Goal: Information Seeking & Learning: Check status

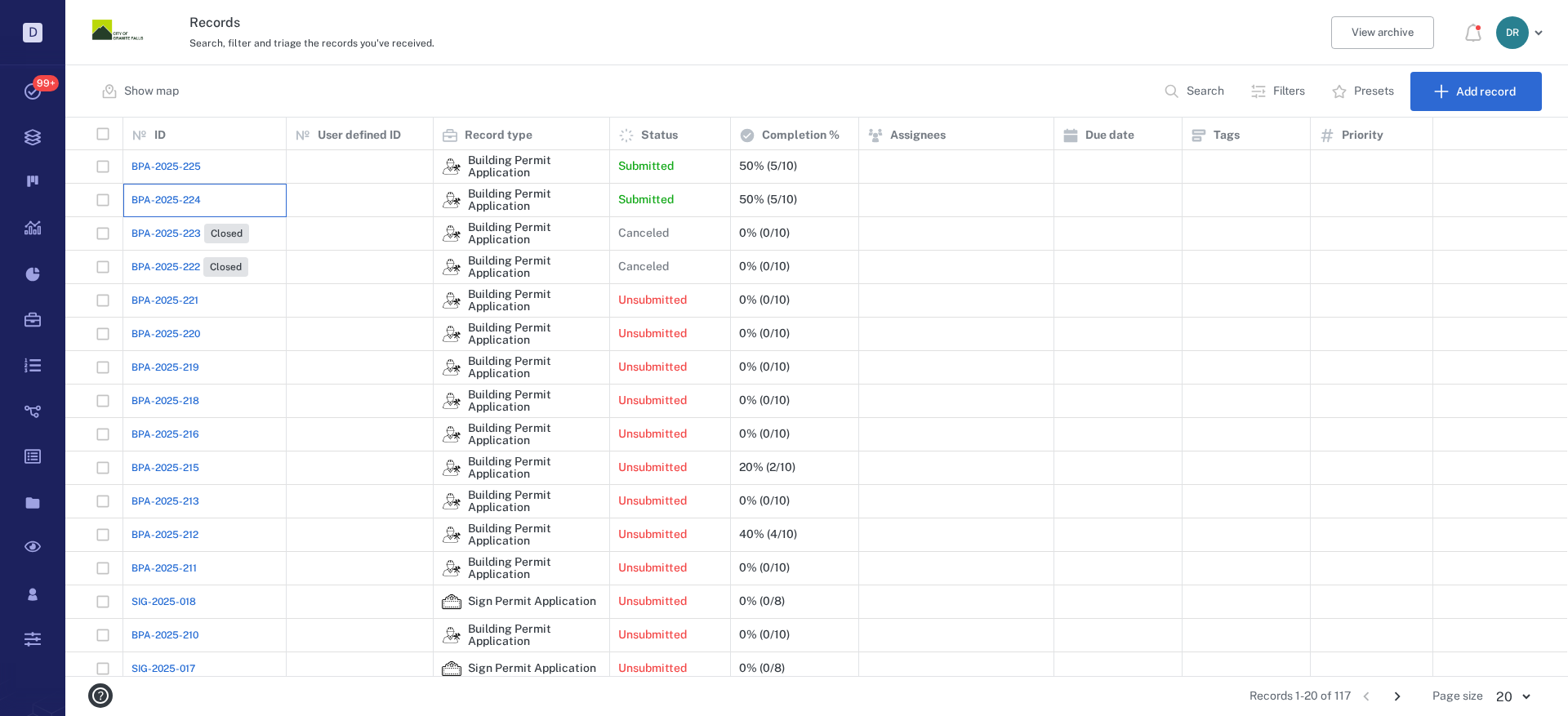
click at [142, 191] on div "BPA-2025-224" at bounding box center [205, 200] width 146 height 33
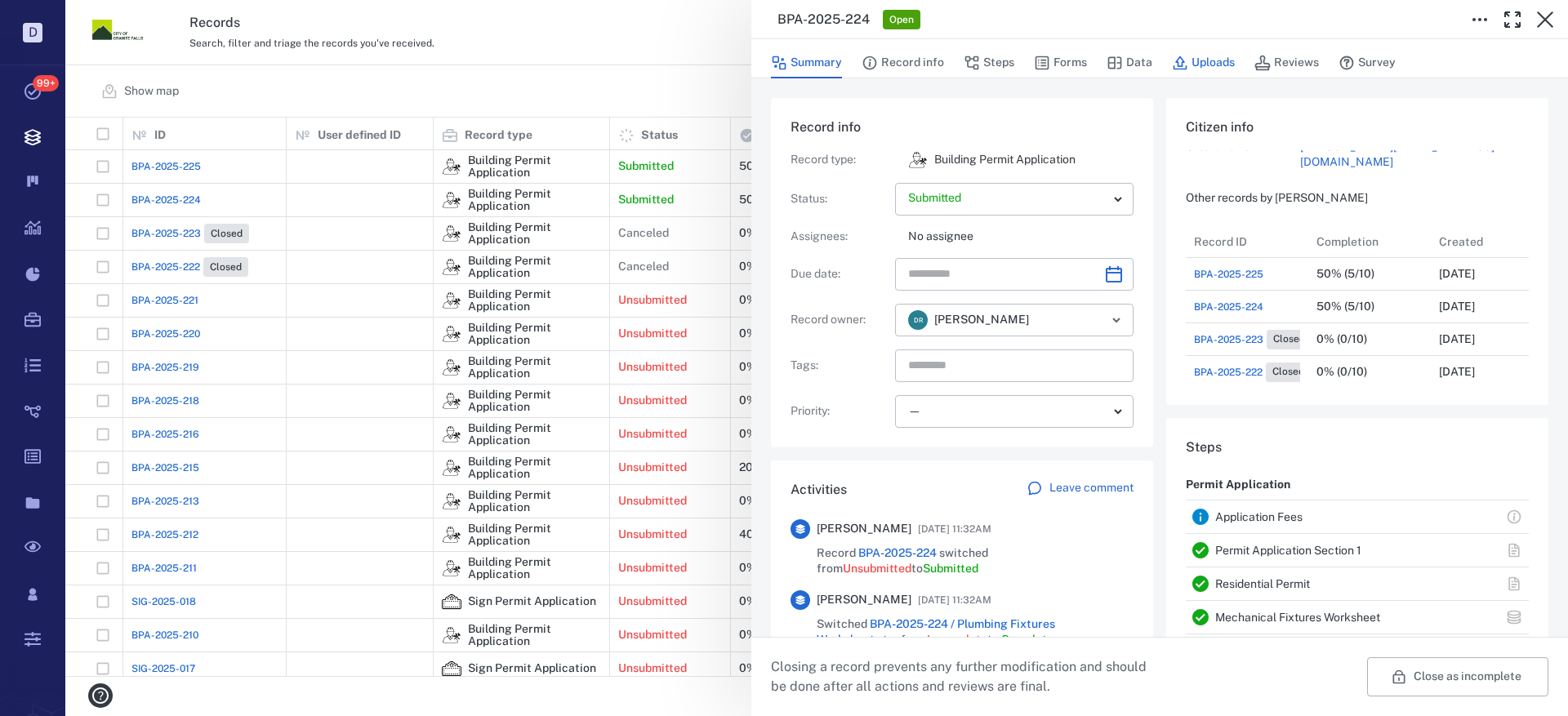
click at [1210, 64] on button "Uploads" at bounding box center [1203, 62] width 63 height 31
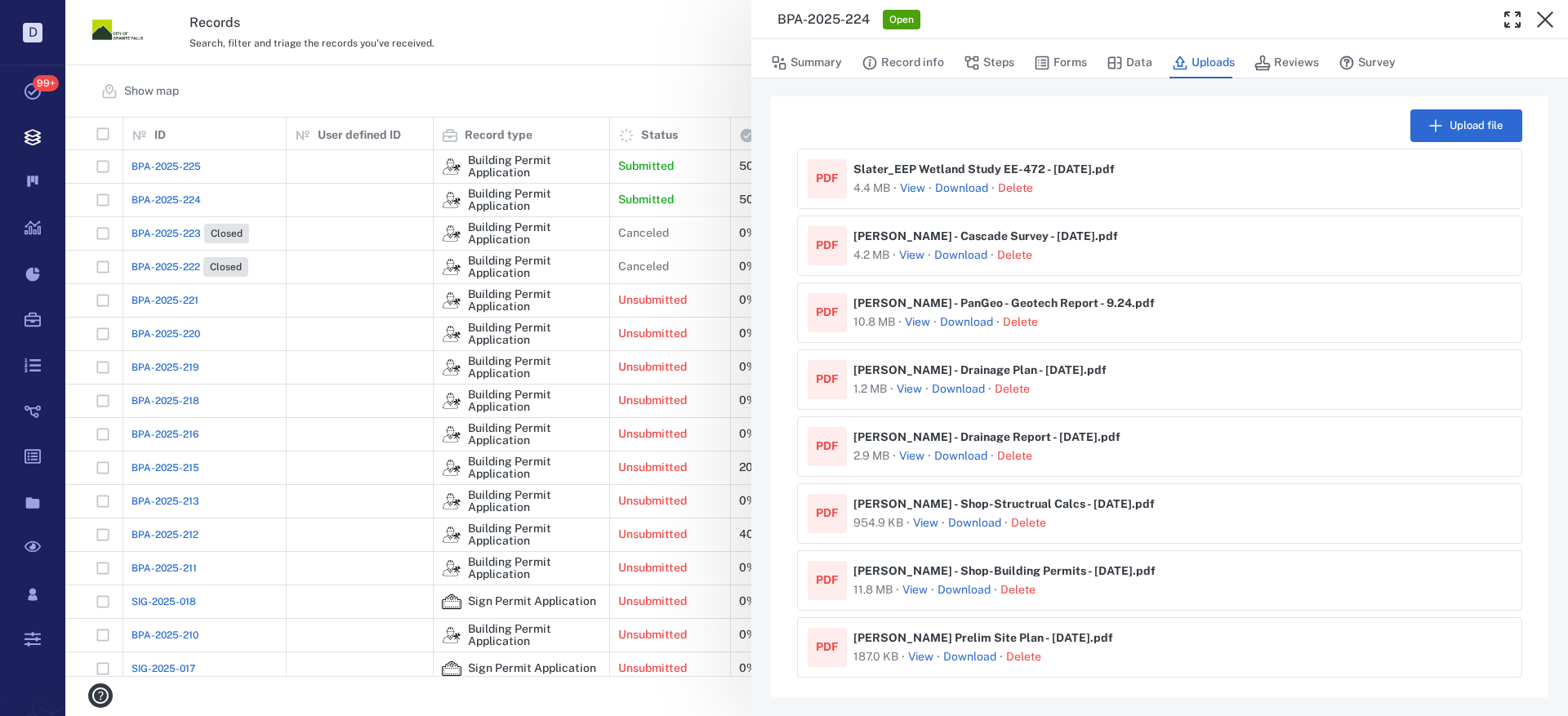
scroll to position [3, 0]
click at [916, 656] on button "View" at bounding box center [921, 656] width 25 height 16
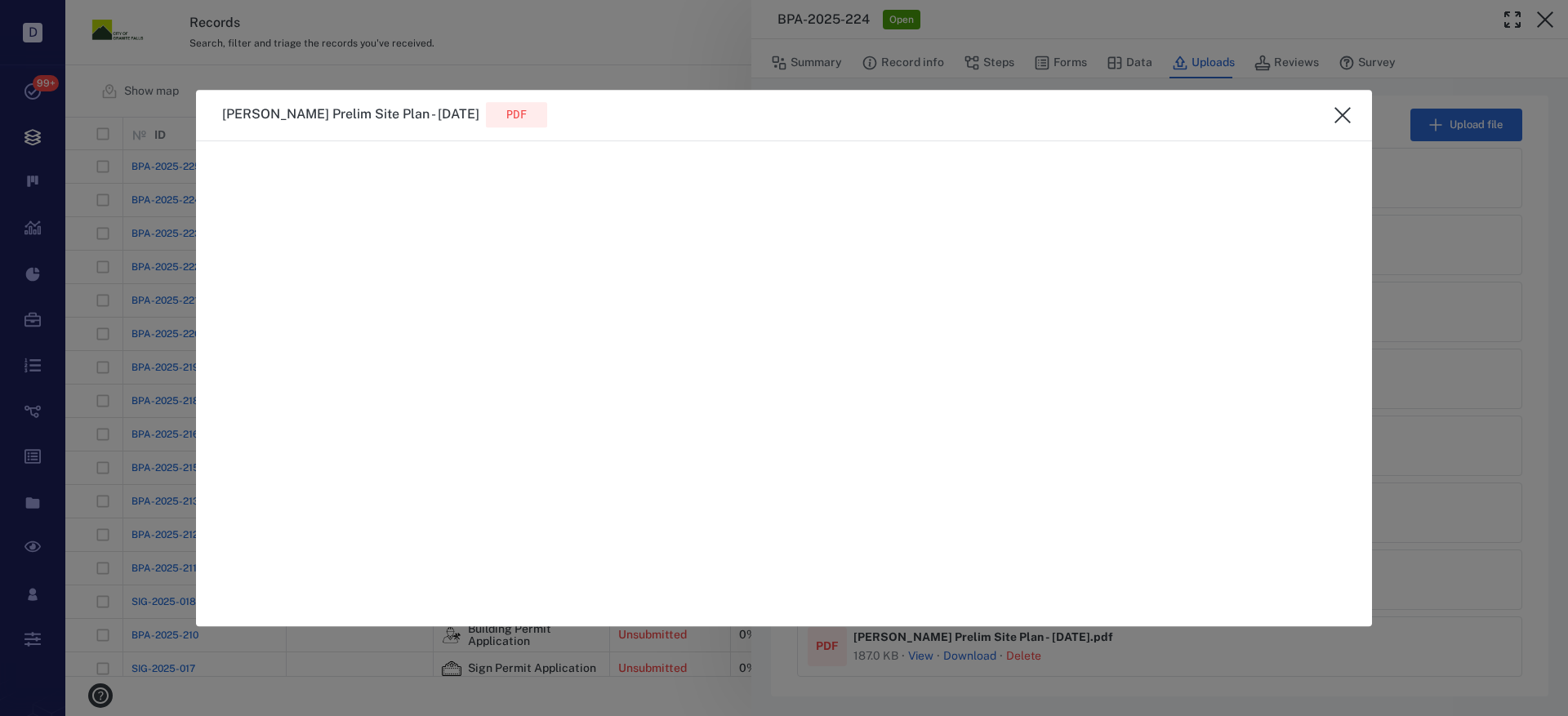
click at [1346, 106] on icon "close" at bounding box center [1342, 115] width 19 height 19
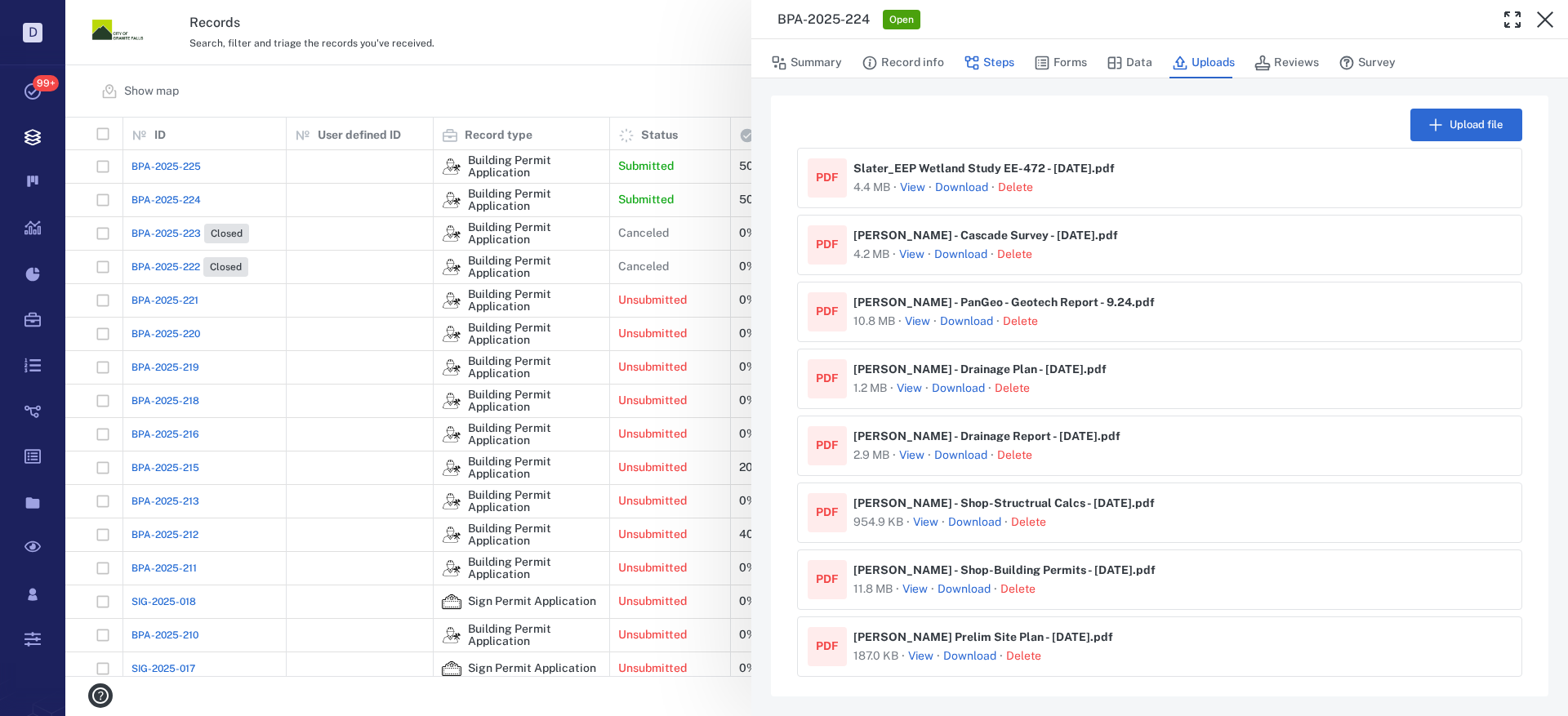
click at [973, 58] on icon "button" at bounding box center [972, 63] width 14 height 14
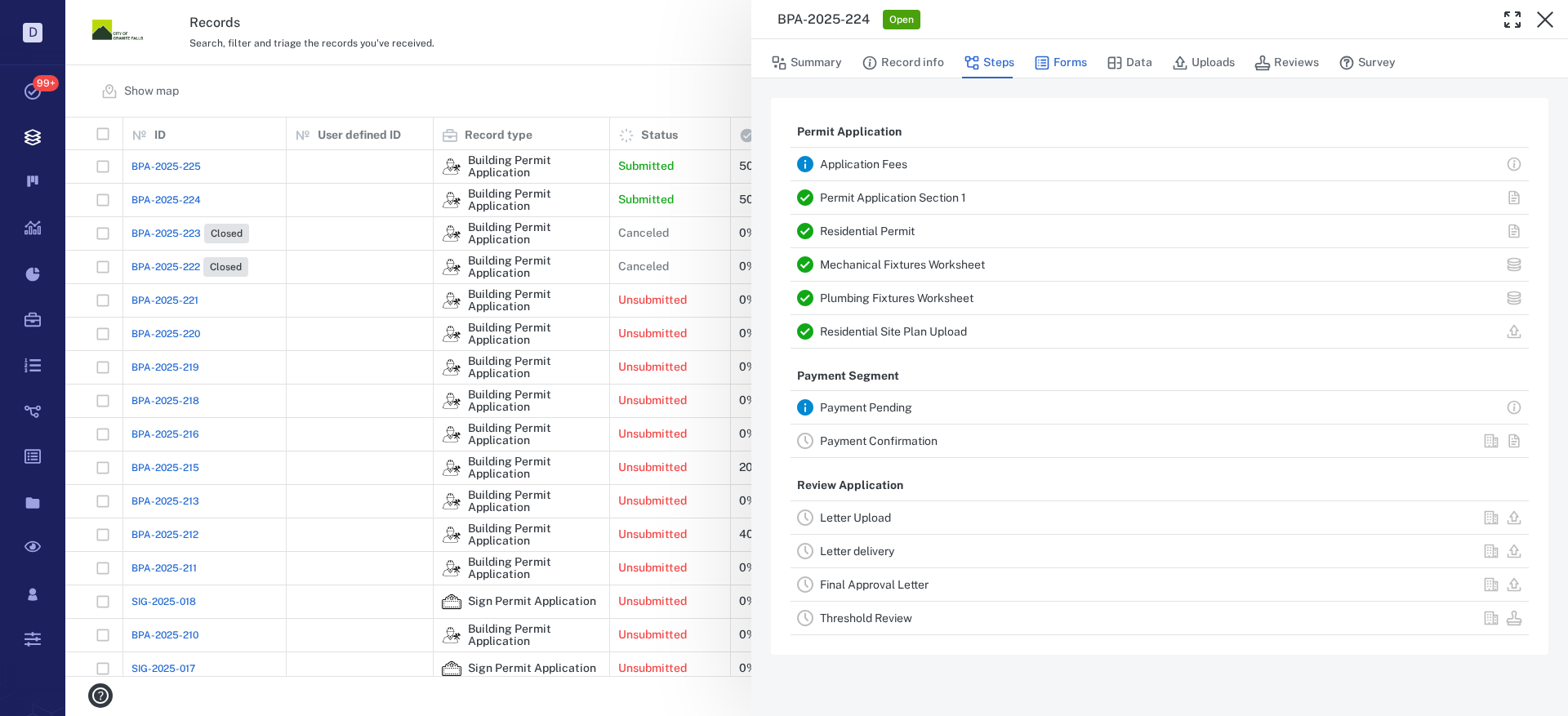
click at [1067, 63] on button "Forms" at bounding box center [1060, 62] width 53 height 31
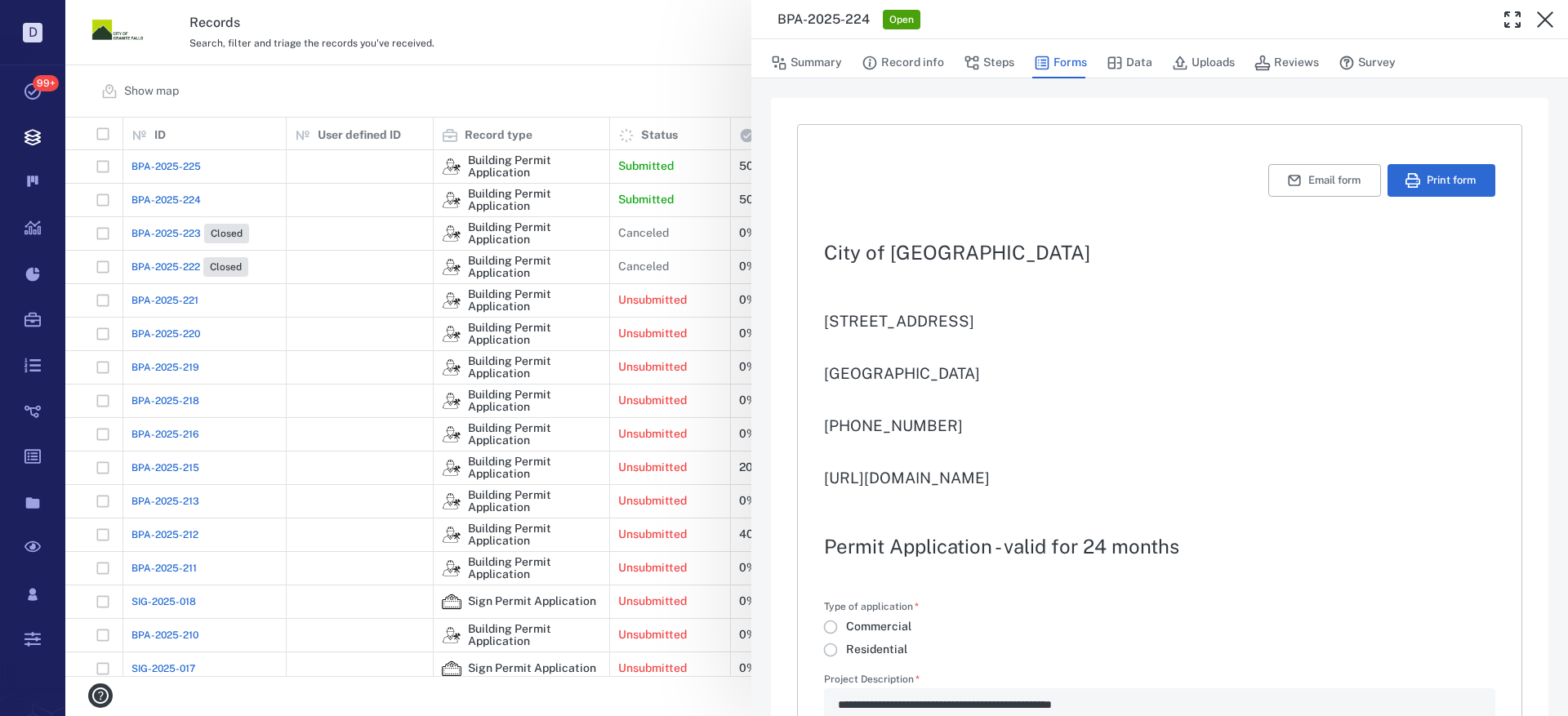
type input "**********"
type textarea "*"
click at [1428, 174] on button "Print form" at bounding box center [1441, 180] width 108 height 33
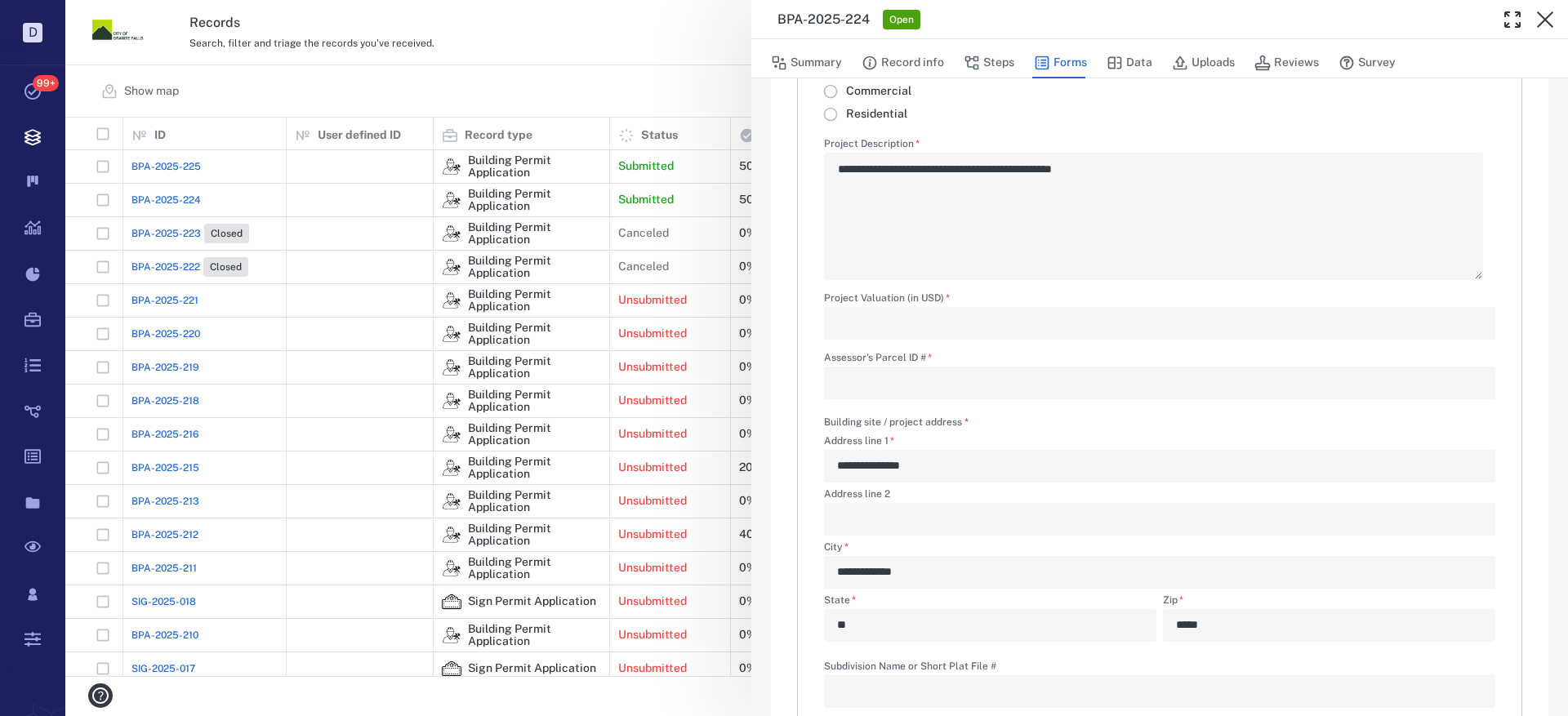
scroll to position [408, 0]
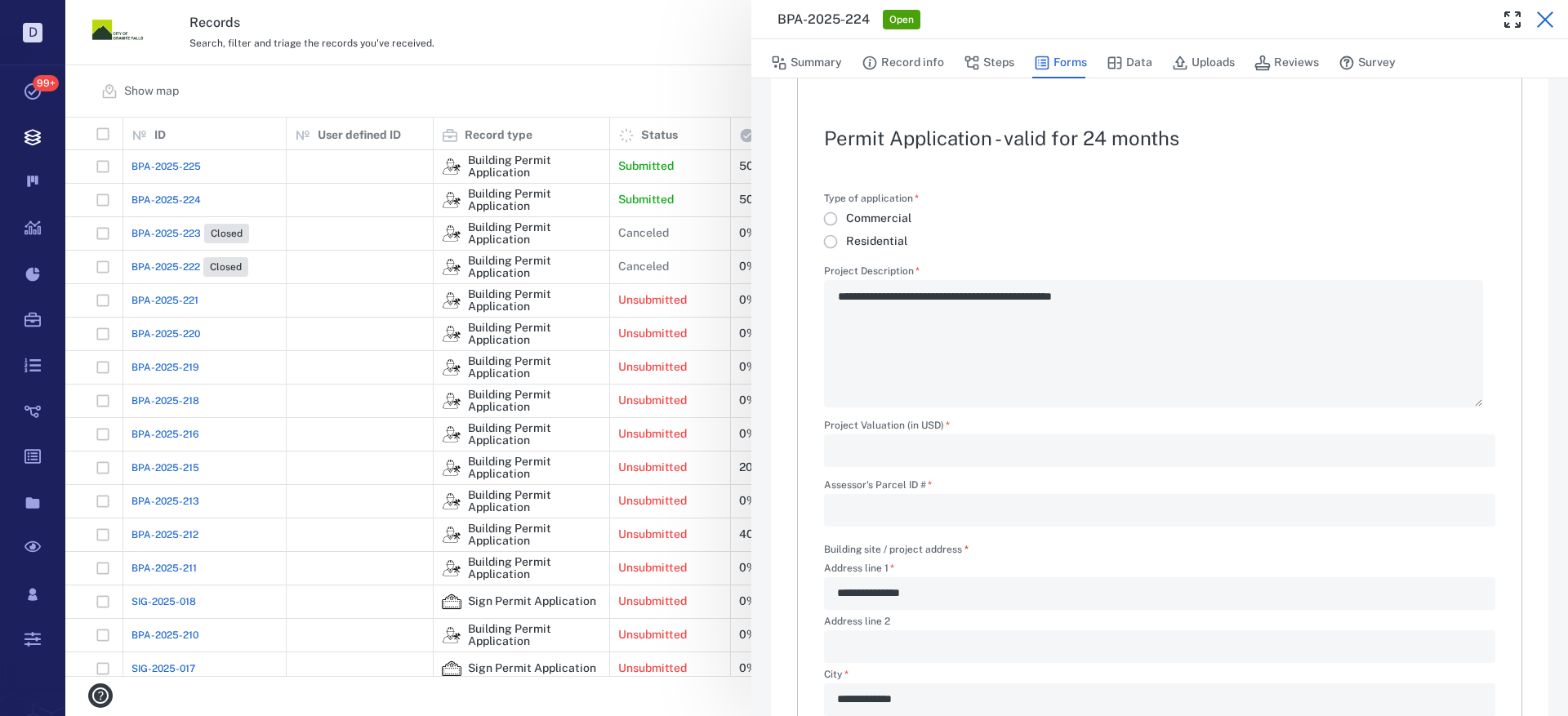
click at [1541, 22] on icon "button" at bounding box center [1545, 19] width 19 height 19
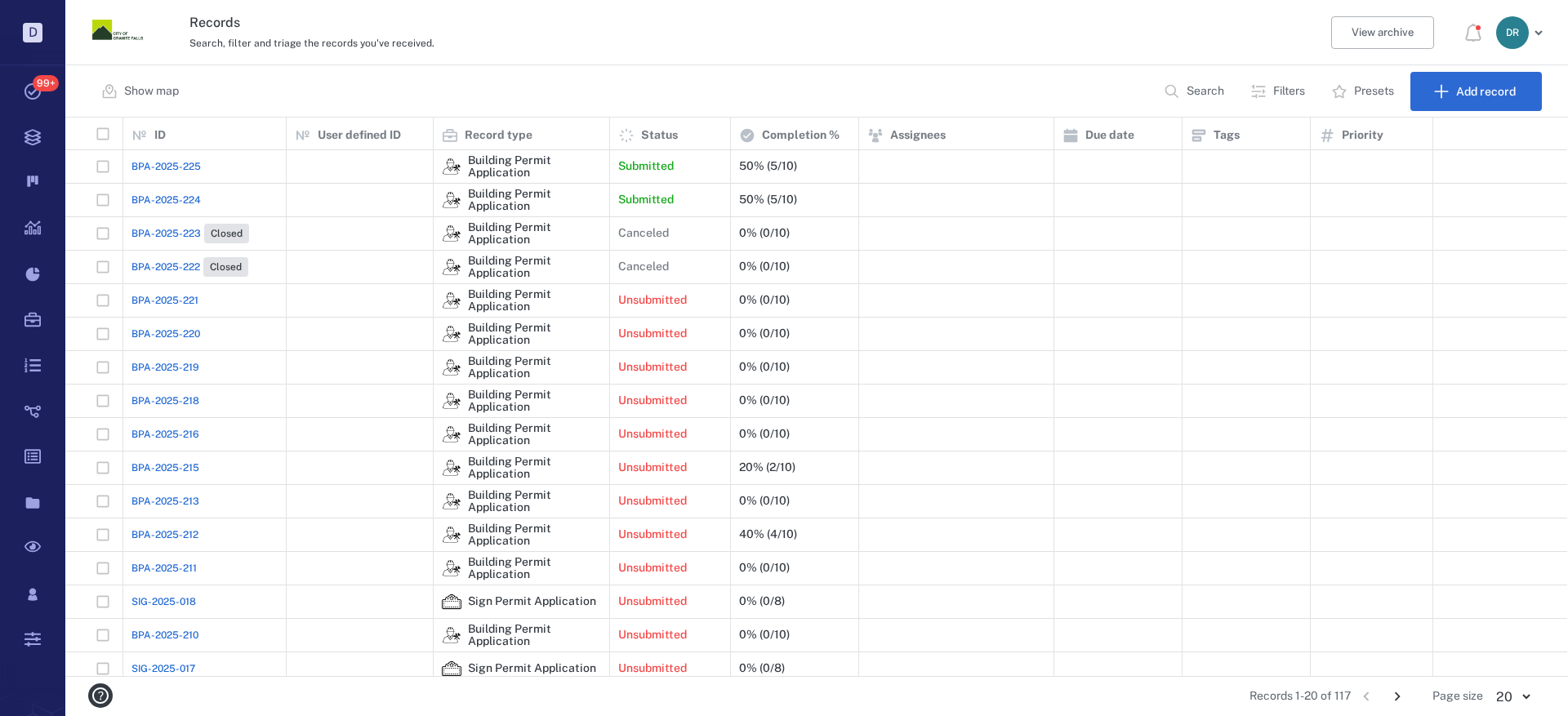
click at [168, 162] on span "BPA-2025-225" at bounding box center [166, 167] width 70 height 15
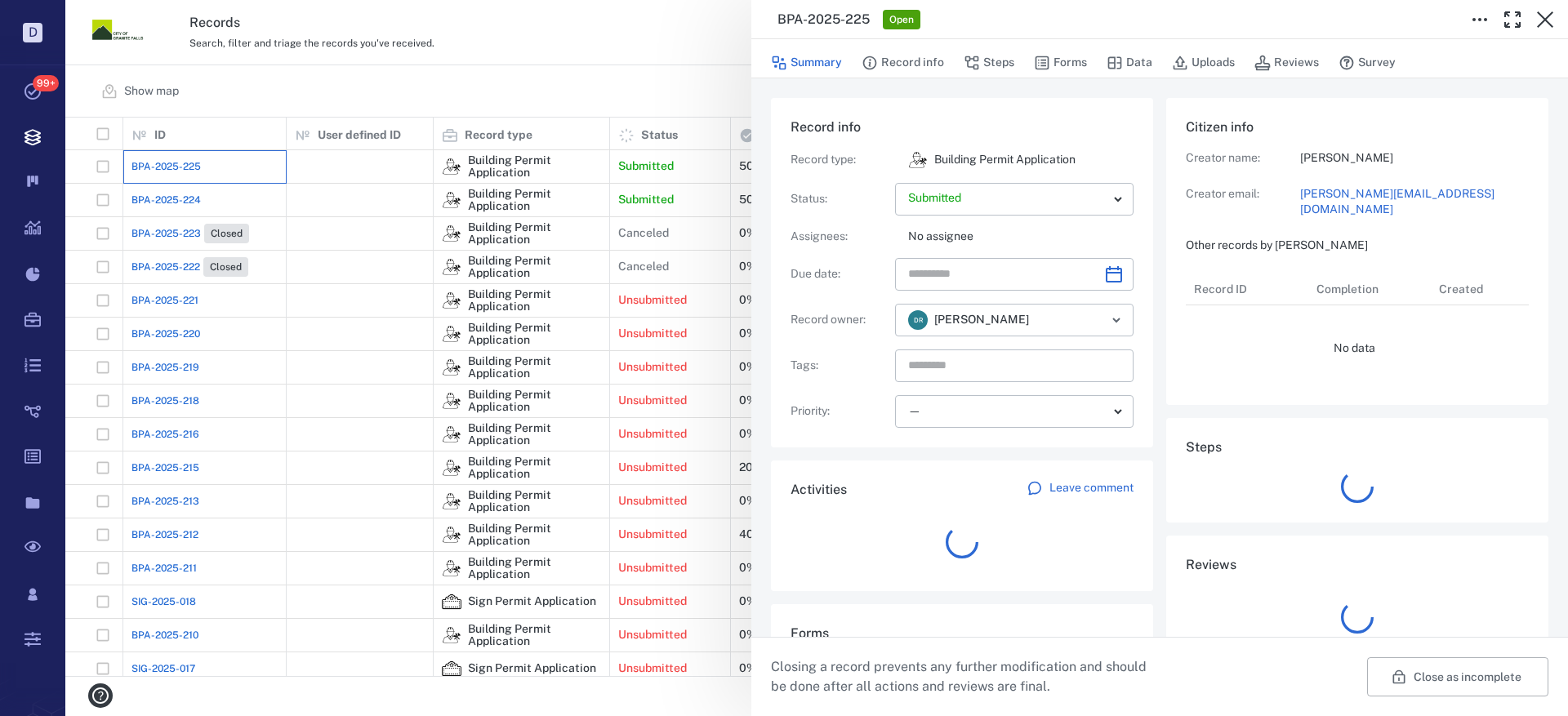
scroll to position [163, 312]
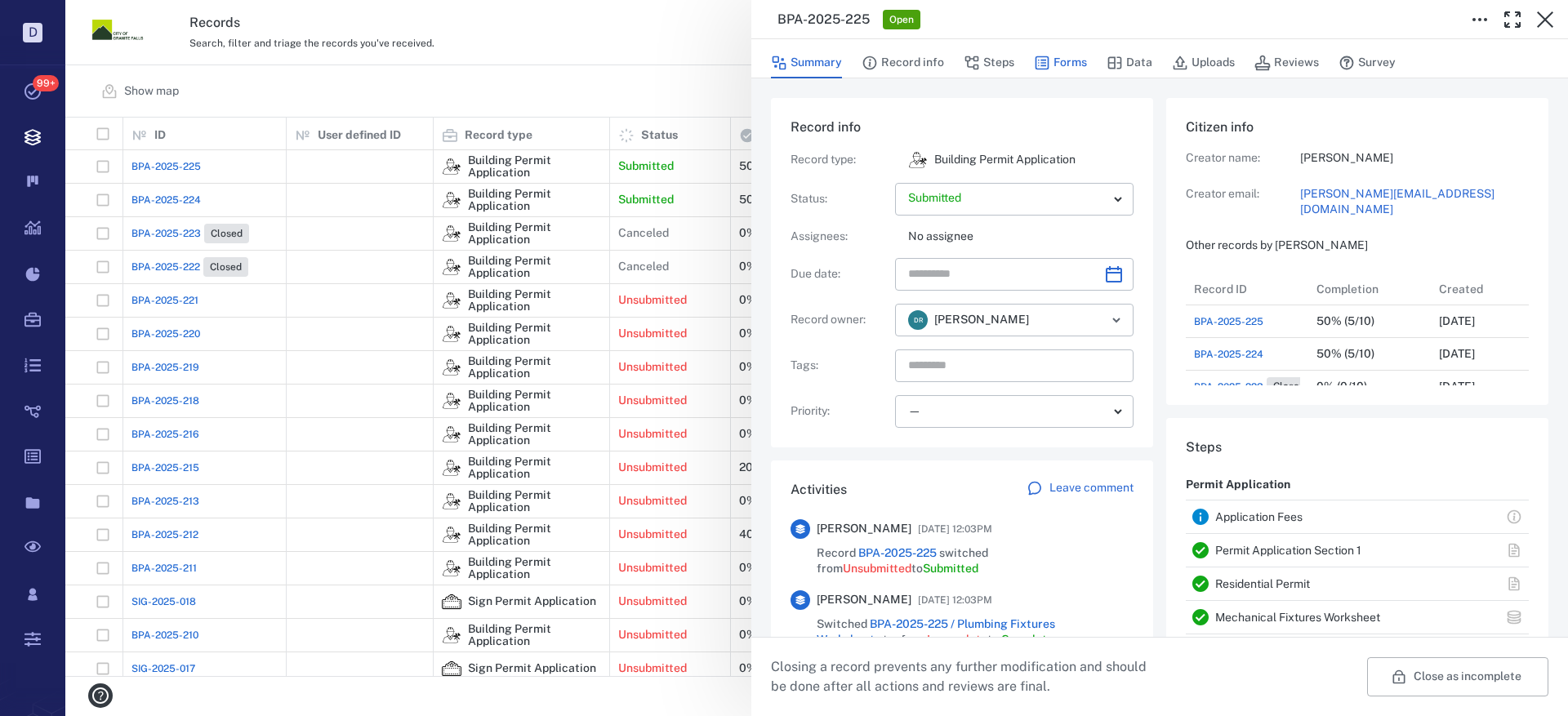
click at [1031, 59] on div "Summary Record info Steps Forms Data Uploads Reviews Survey" at bounding box center [1159, 62] width 777 height 33
drag, startPoint x: 1049, startPoint y: 61, endPoint x: 1051, endPoint y: 85, distance: 24.1
click at [1049, 60] on icon "button" at bounding box center [1041, 62] width 16 height 16
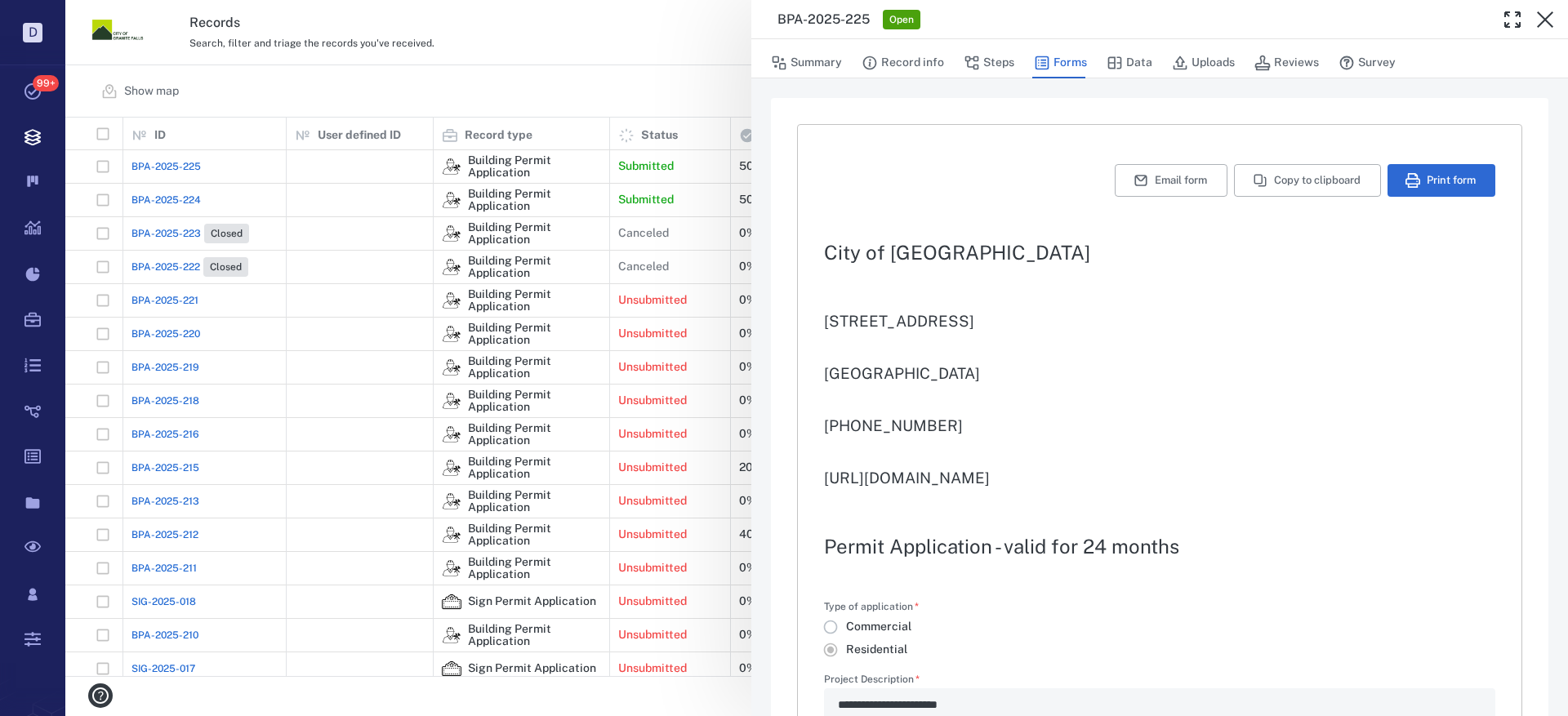
type input "**********"
click at [1223, 61] on button "Uploads" at bounding box center [1203, 62] width 63 height 31
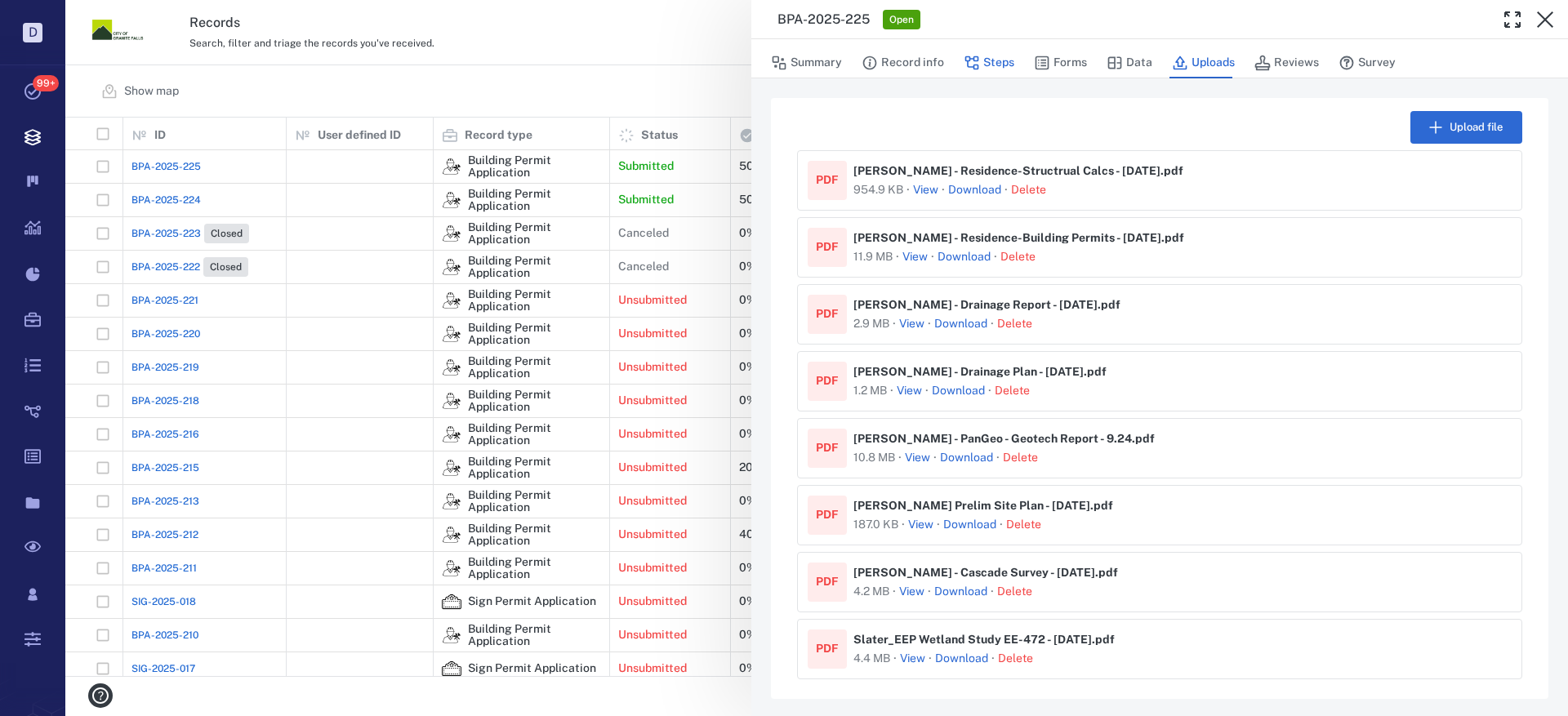
click at [984, 65] on button "Steps" at bounding box center [989, 62] width 50 height 31
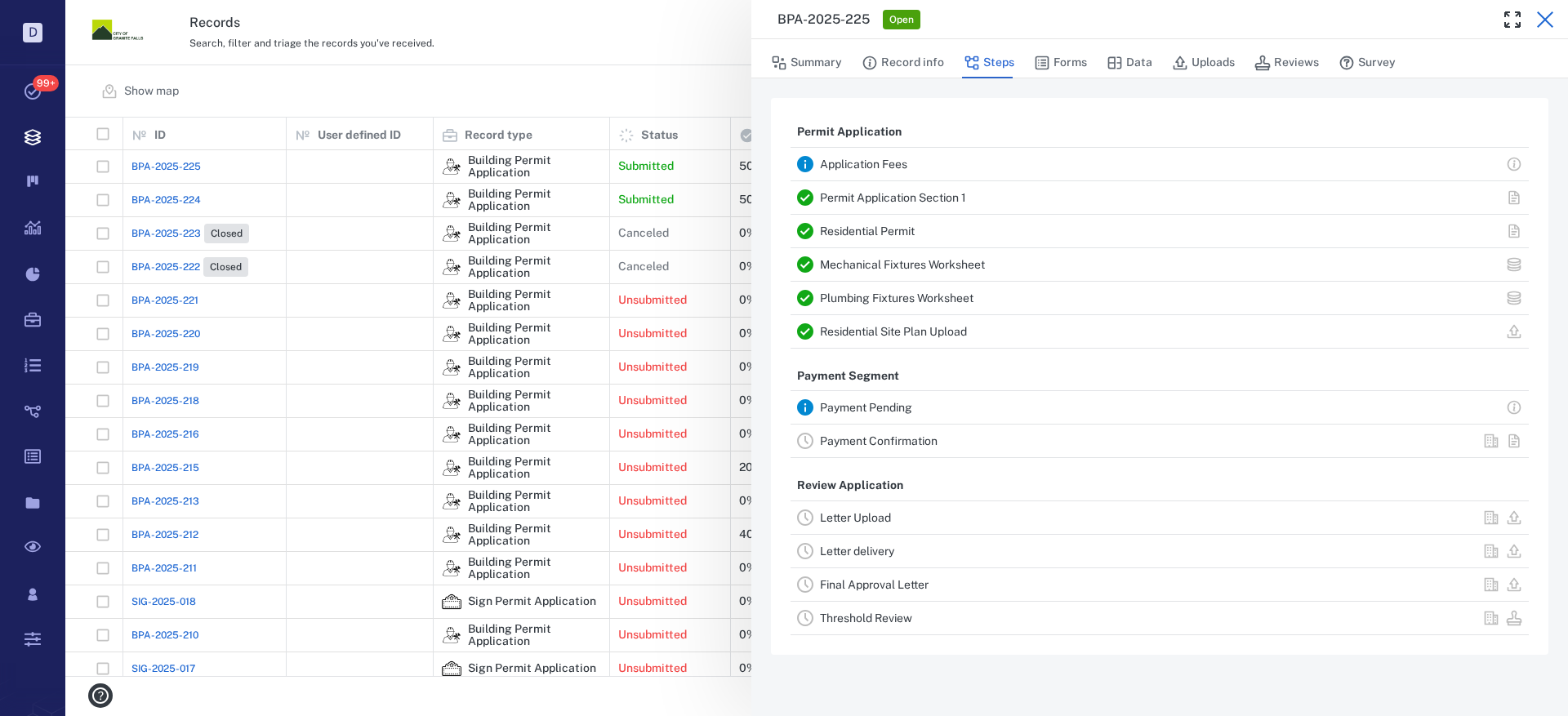
click at [1547, 19] on icon "button" at bounding box center [1545, 19] width 19 height 19
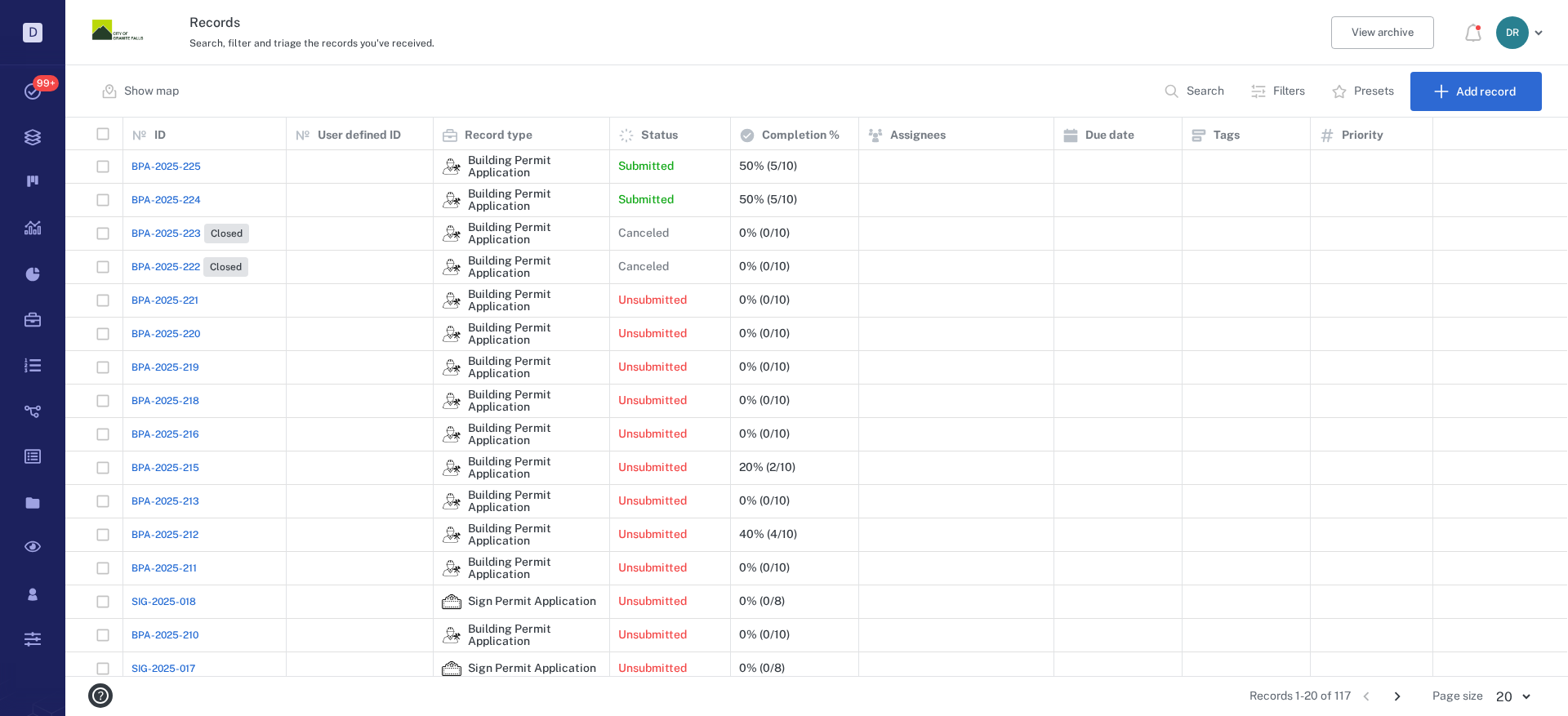
click at [168, 169] on span "BPA-2025-225" at bounding box center [166, 167] width 70 height 15
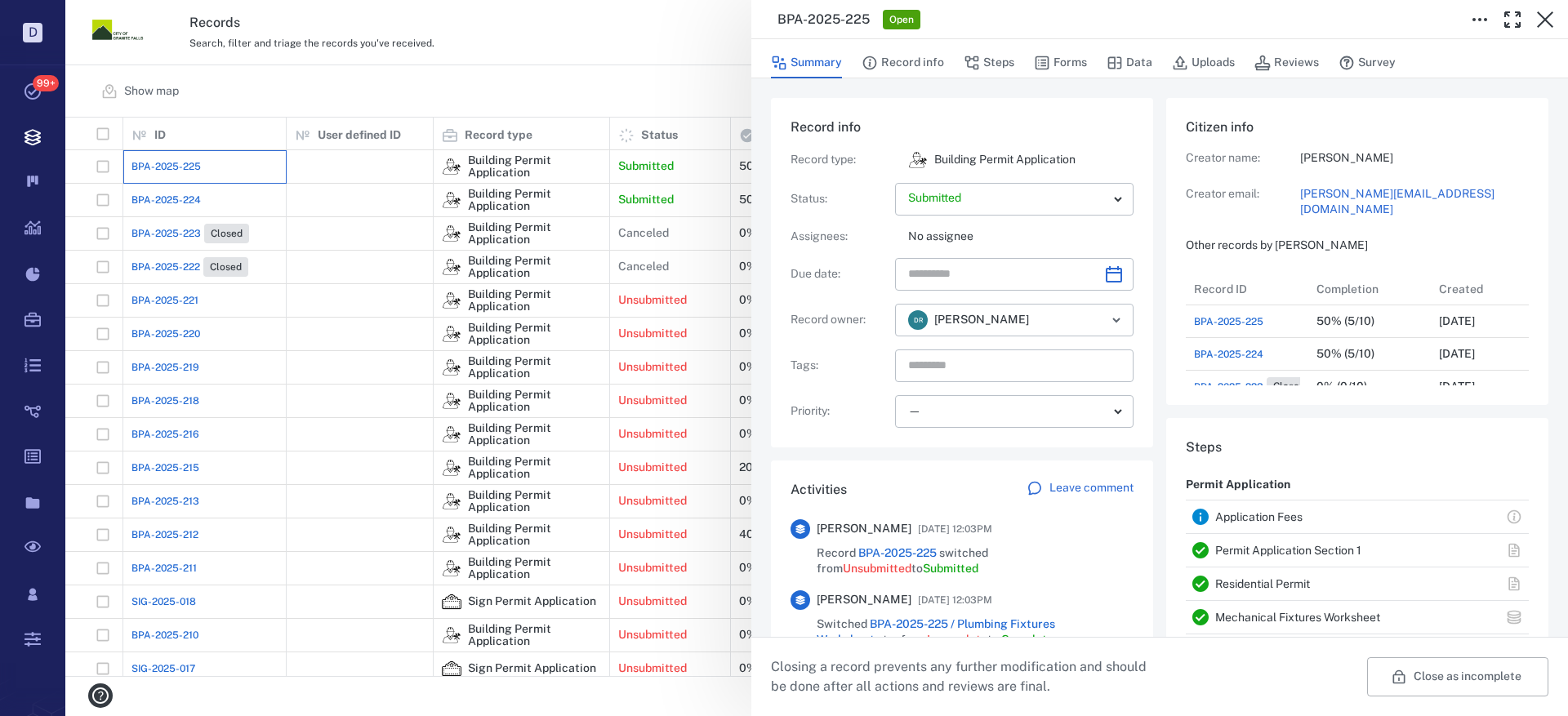
scroll to position [163, 312]
click at [1543, 21] on icon "button" at bounding box center [1545, 19] width 16 height 16
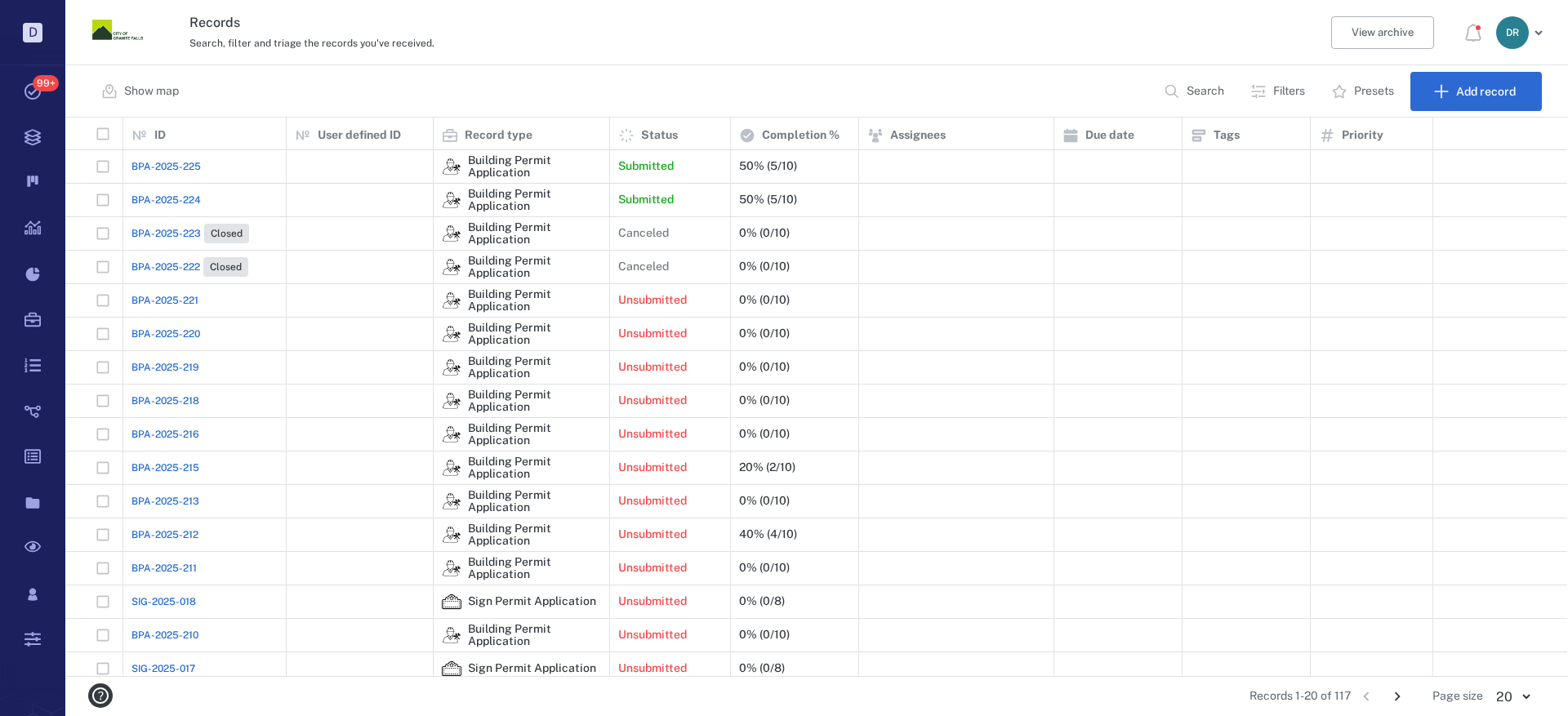
click at [164, 261] on span "BPA-2025-222" at bounding box center [166, 267] width 69 height 15
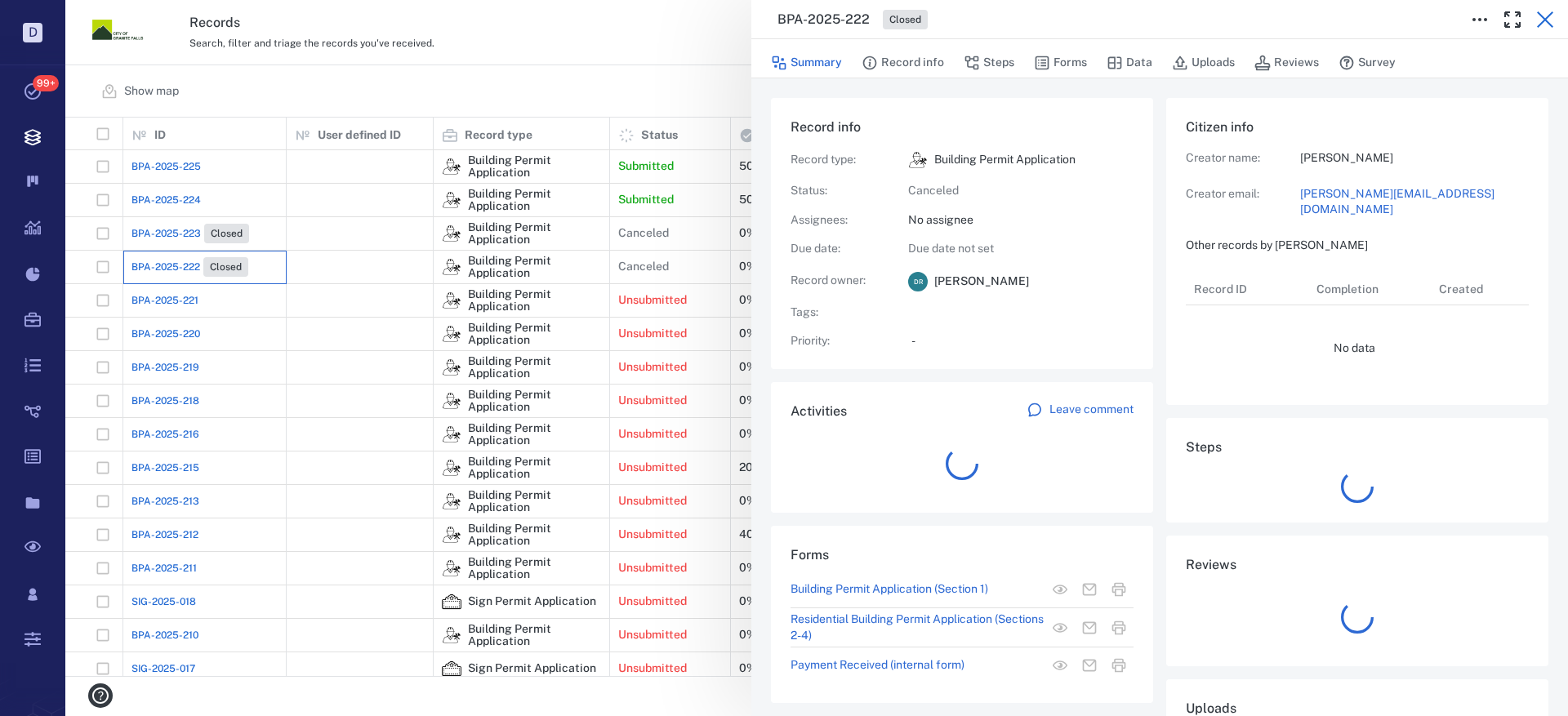
scroll to position [163, 312]
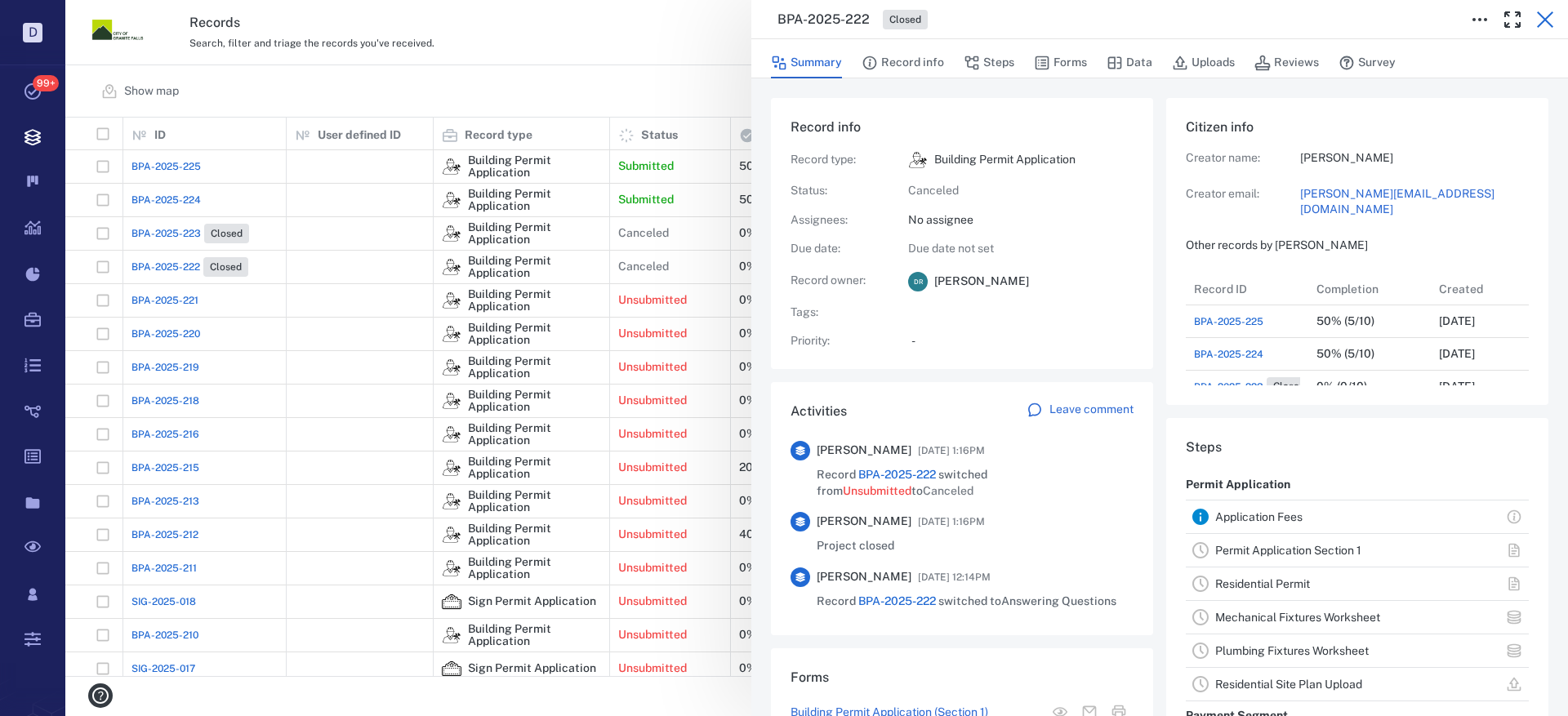
click at [1547, 14] on icon "button" at bounding box center [1545, 19] width 19 height 19
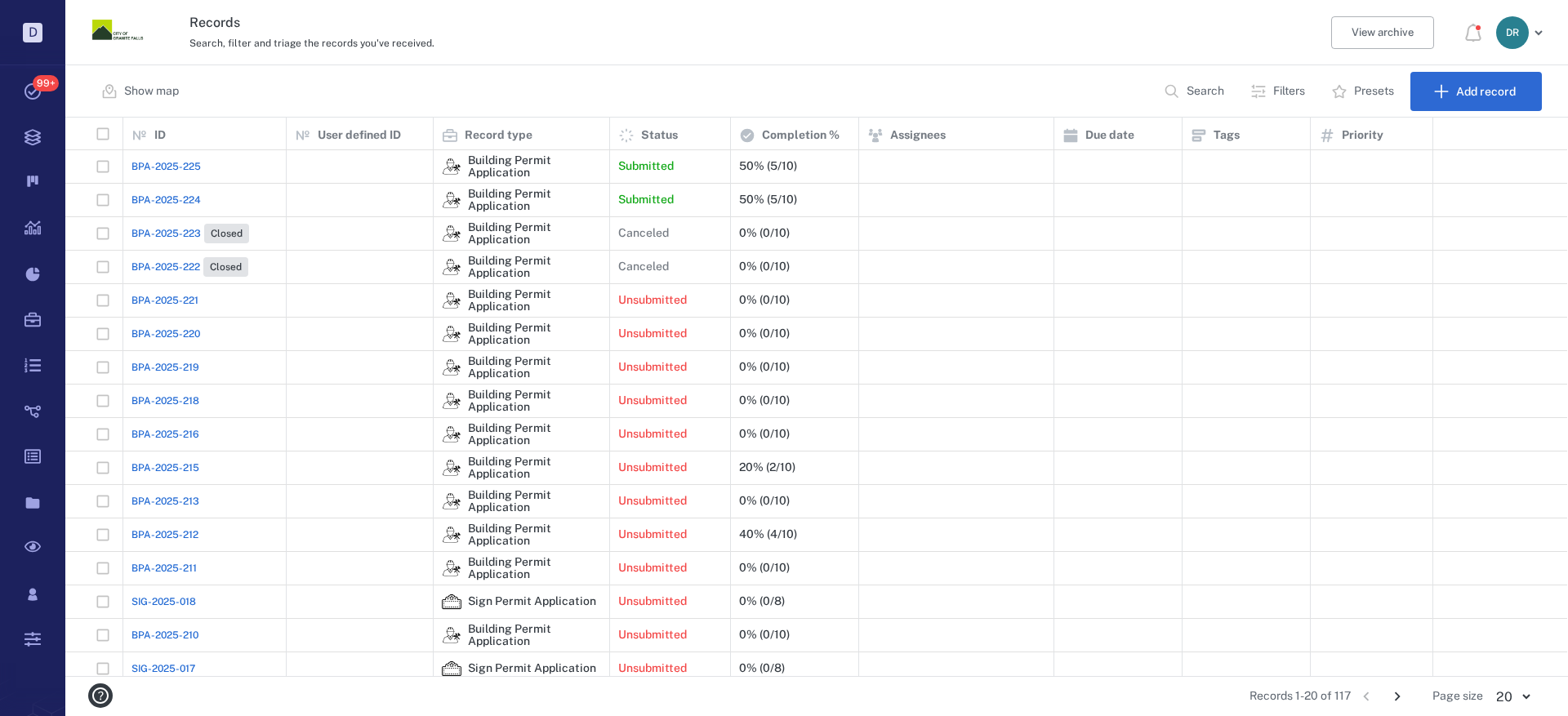
click at [165, 229] on span "BPA-2025-223" at bounding box center [166, 234] width 70 height 15
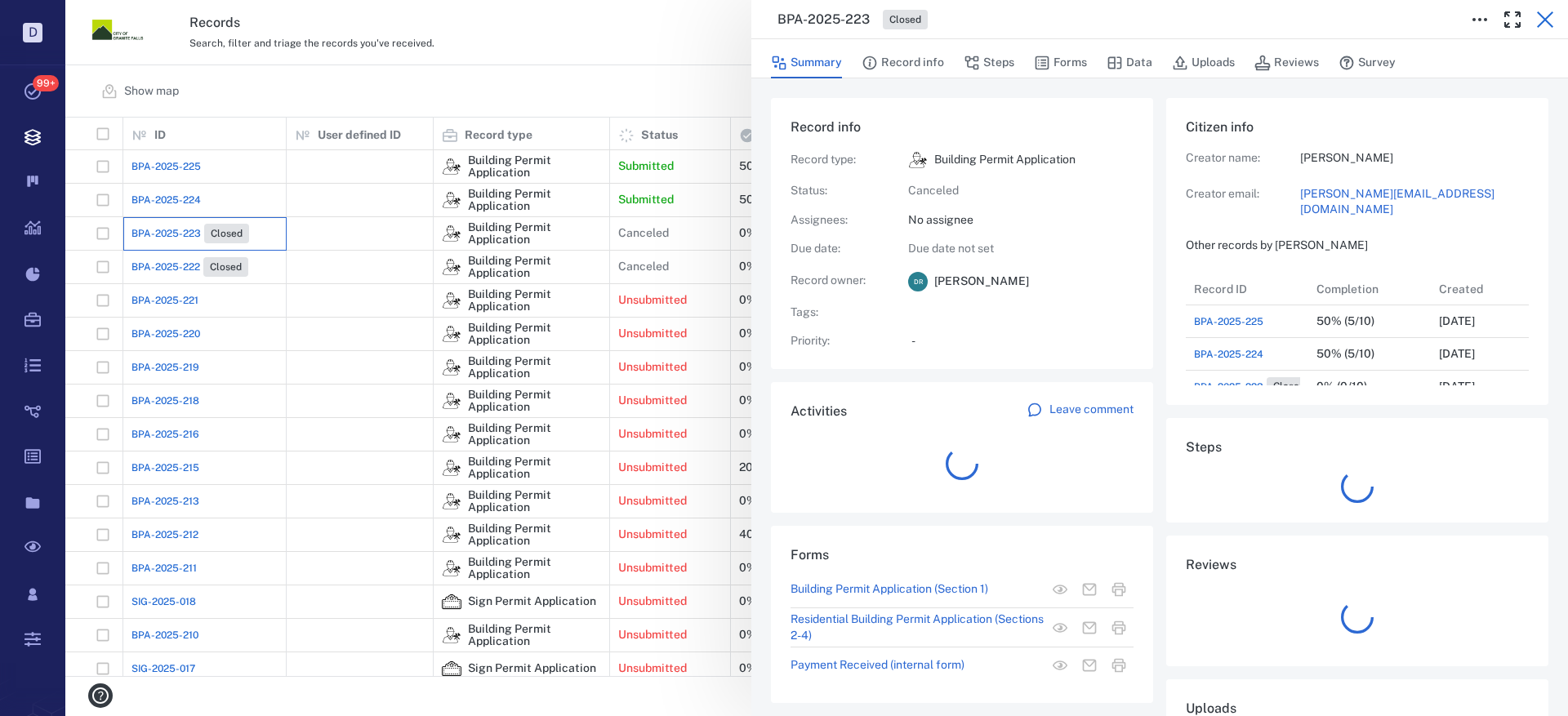
scroll to position [163, 312]
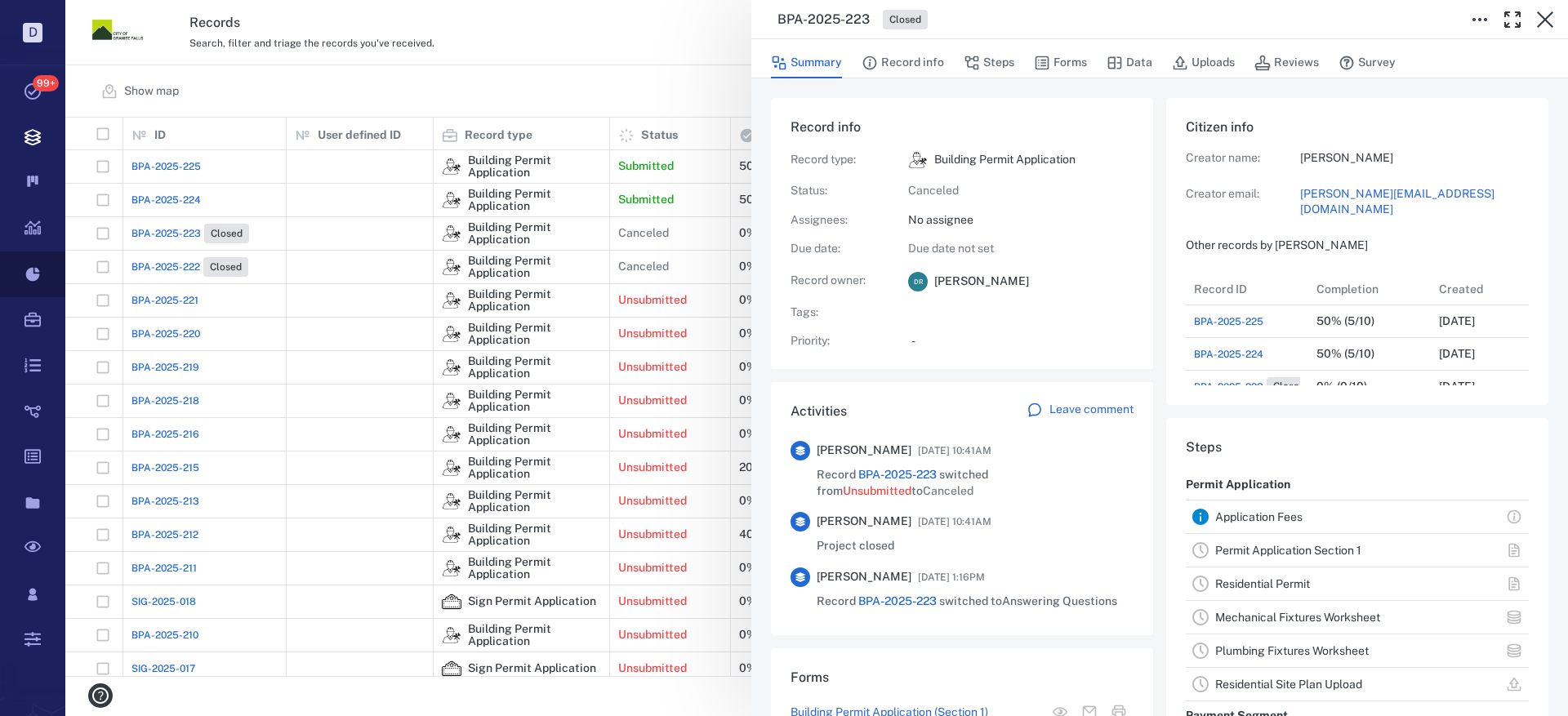
drag, startPoint x: 1547, startPoint y: 19, endPoint x: 60, endPoint y: 257, distance: 1505.9
click at [1547, 18] on icon "button" at bounding box center [1545, 19] width 19 height 19
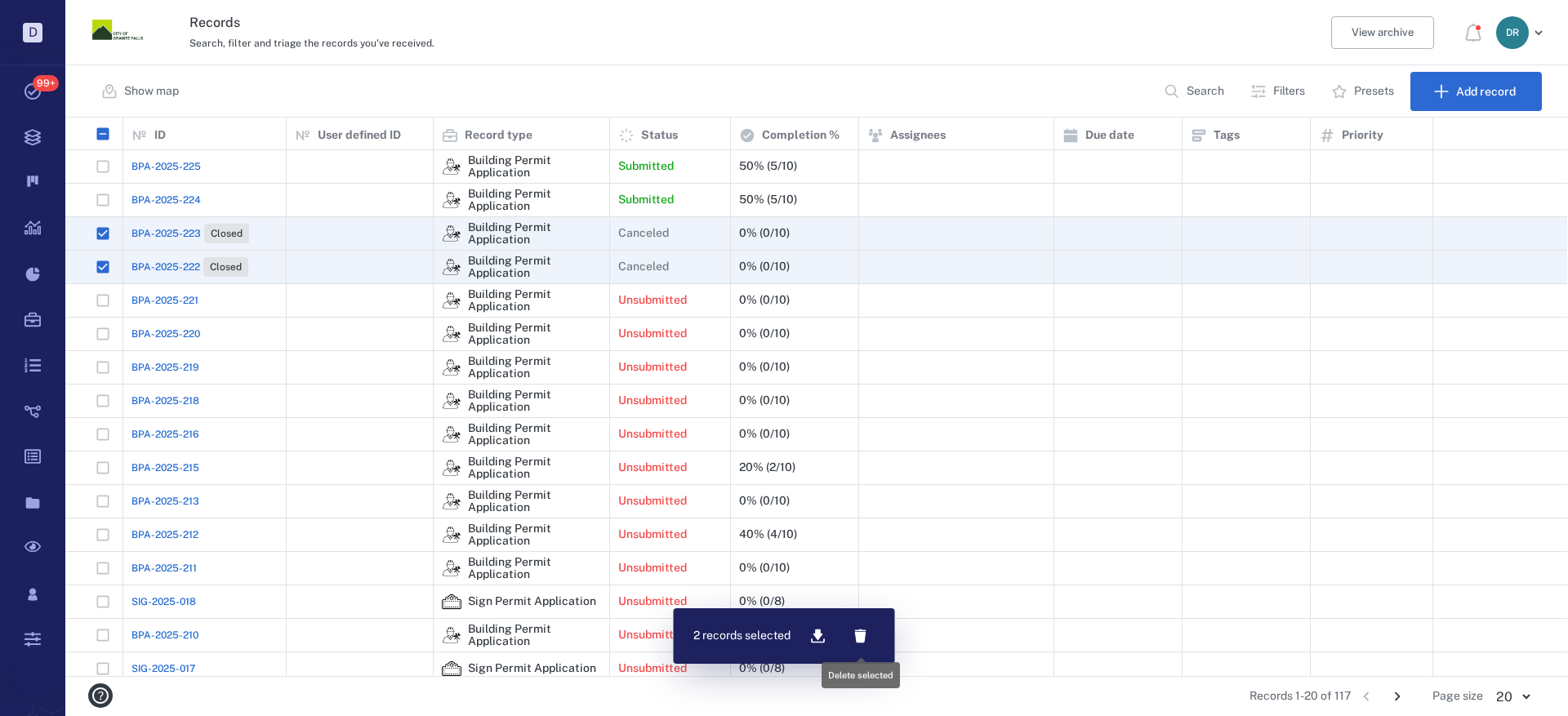
click at [863, 630] on icon "button" at bounding box center [860, 636] width 16 height 16
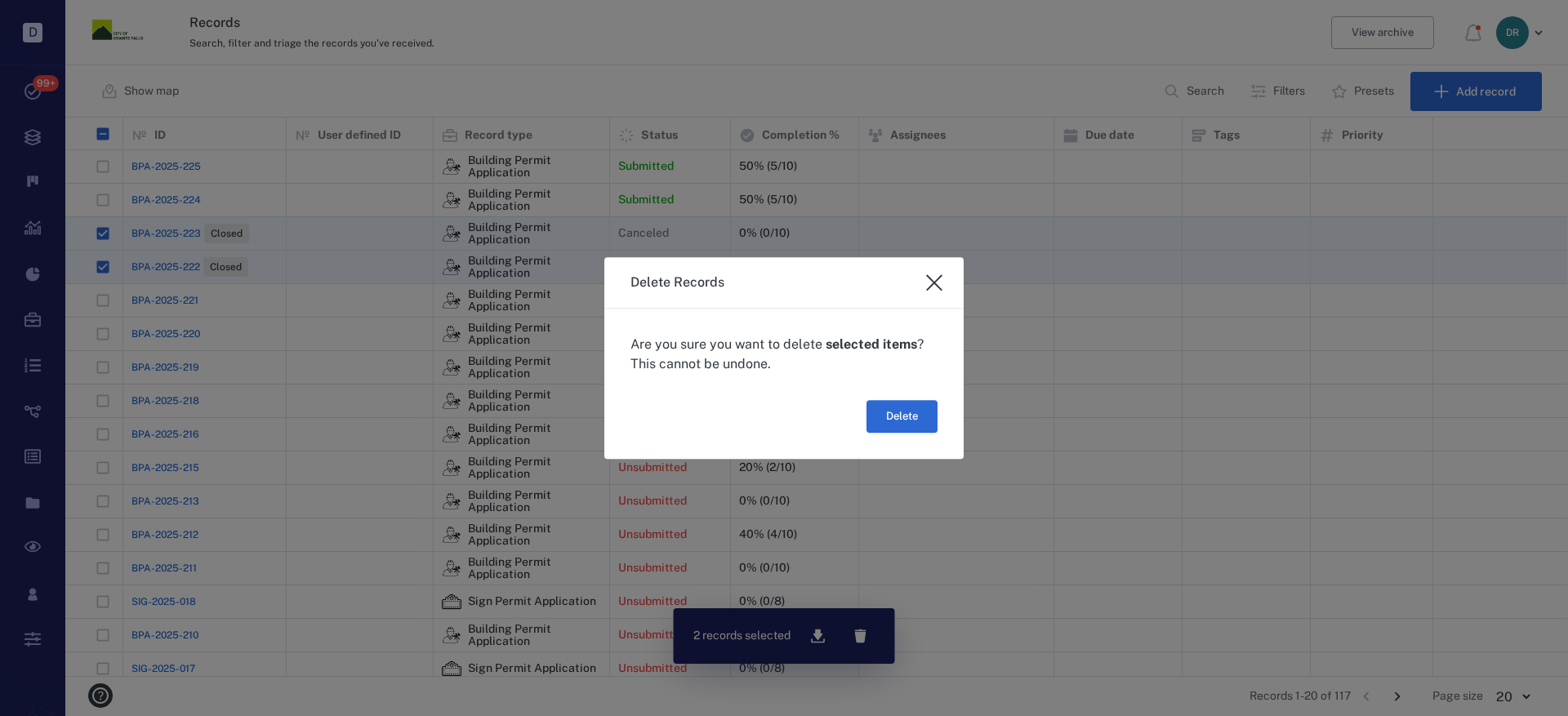
click at [900, 418] on button "Delete" at bounding box center [901, 416] width 71 height 33
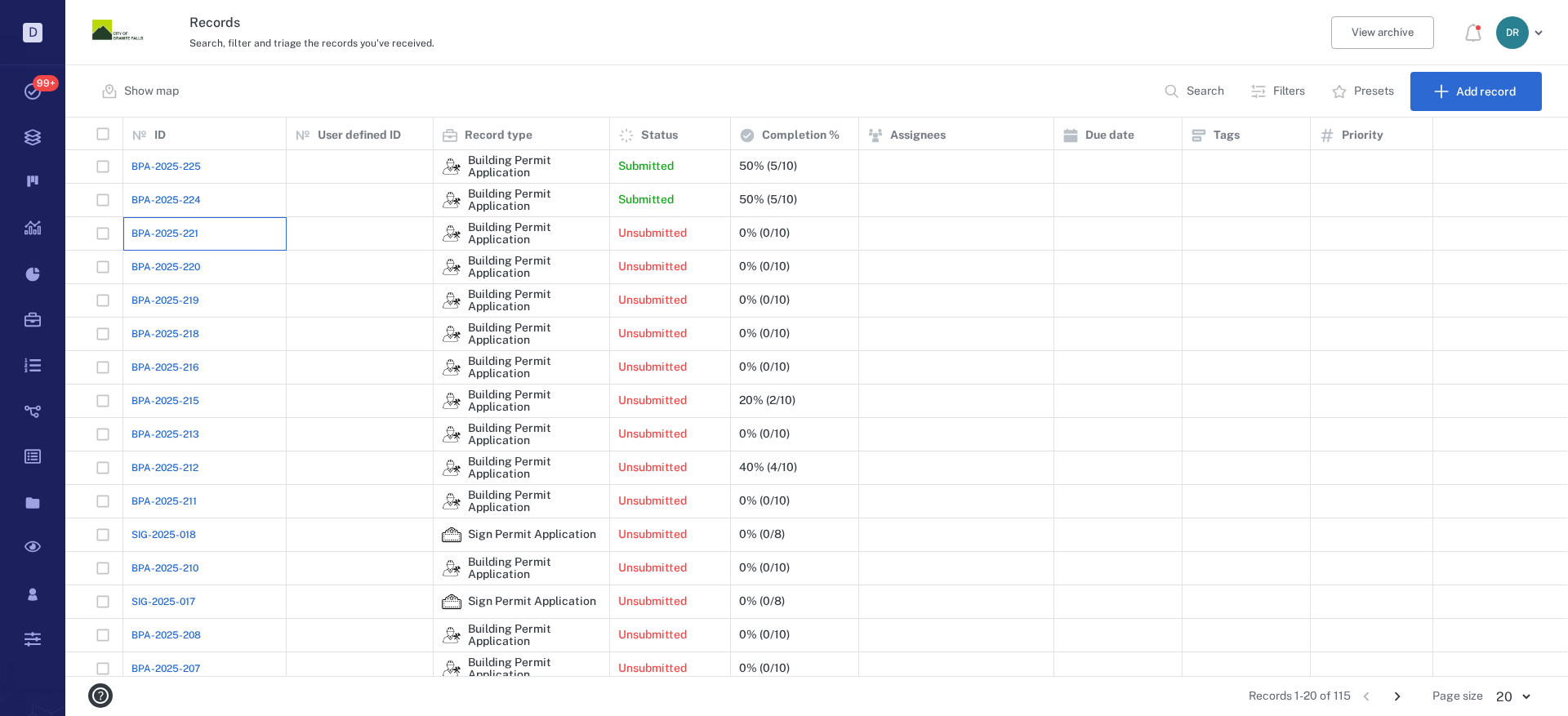
click at [138, 246] on div "BPA-2025-221" at bounding box center [205, 233] width 146 height 33
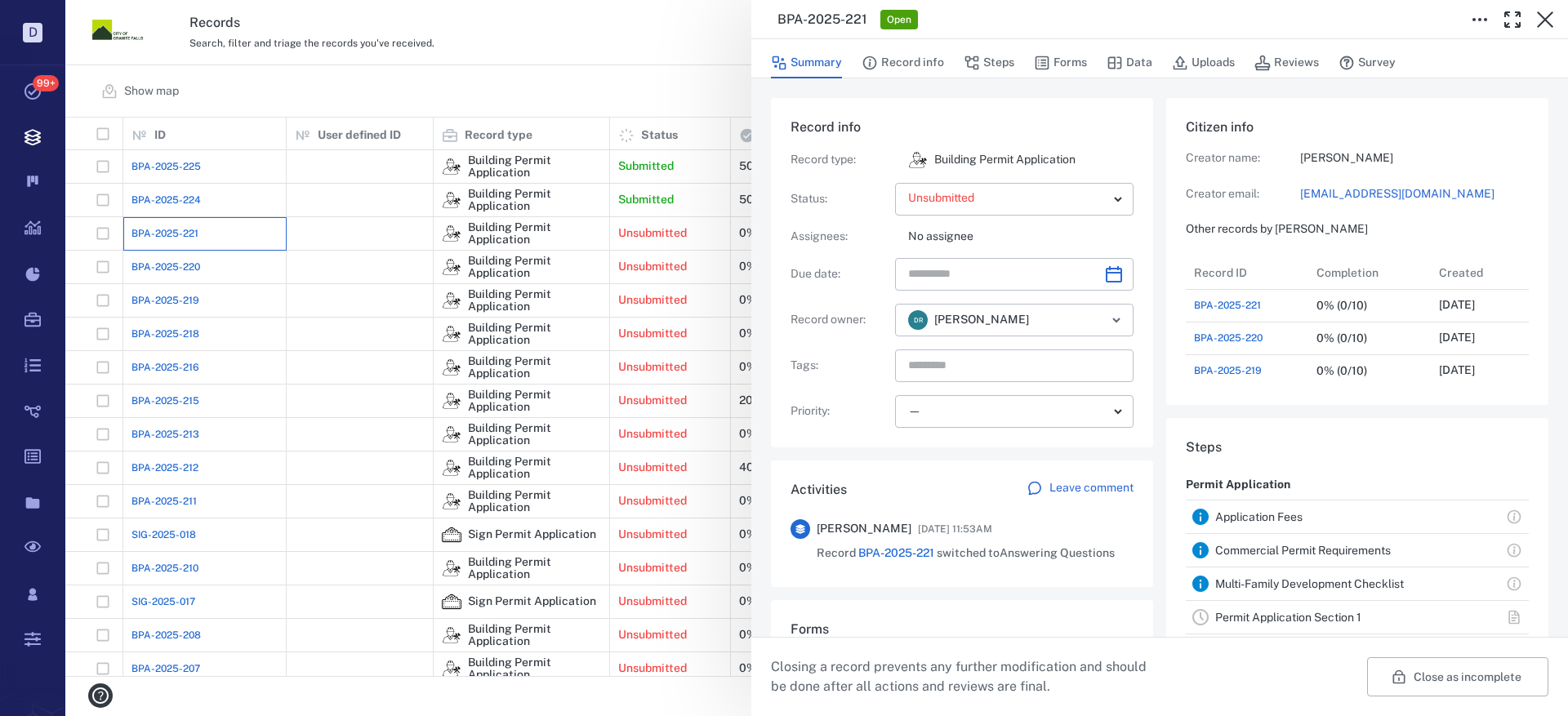
scroll to position [229, 312]
click at [1546, 13] on icon "button" at bounding box center [1545, 19] width 19 height 19
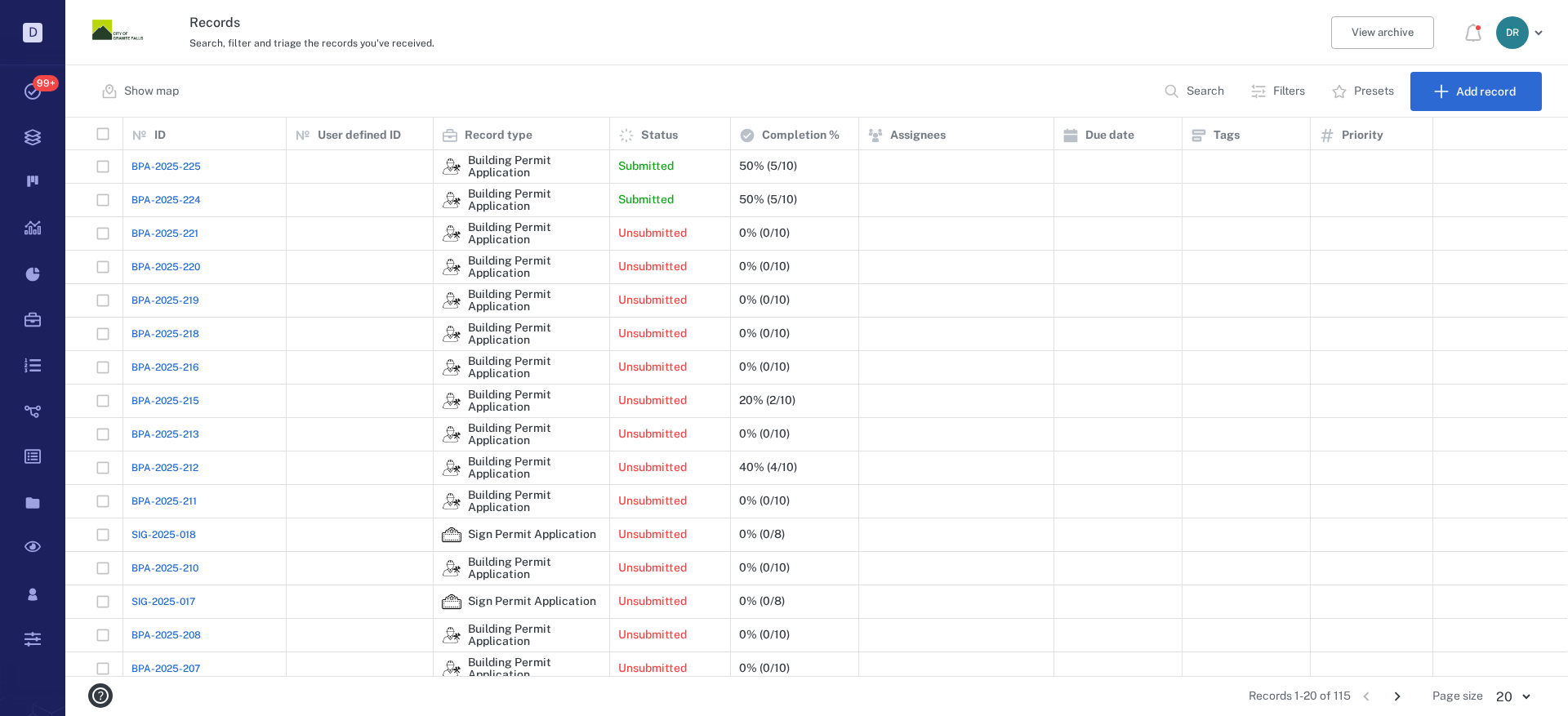
click at [167, 272] on span "BPA-2025-220" at bounding box center [166, 267] width 69 height 15
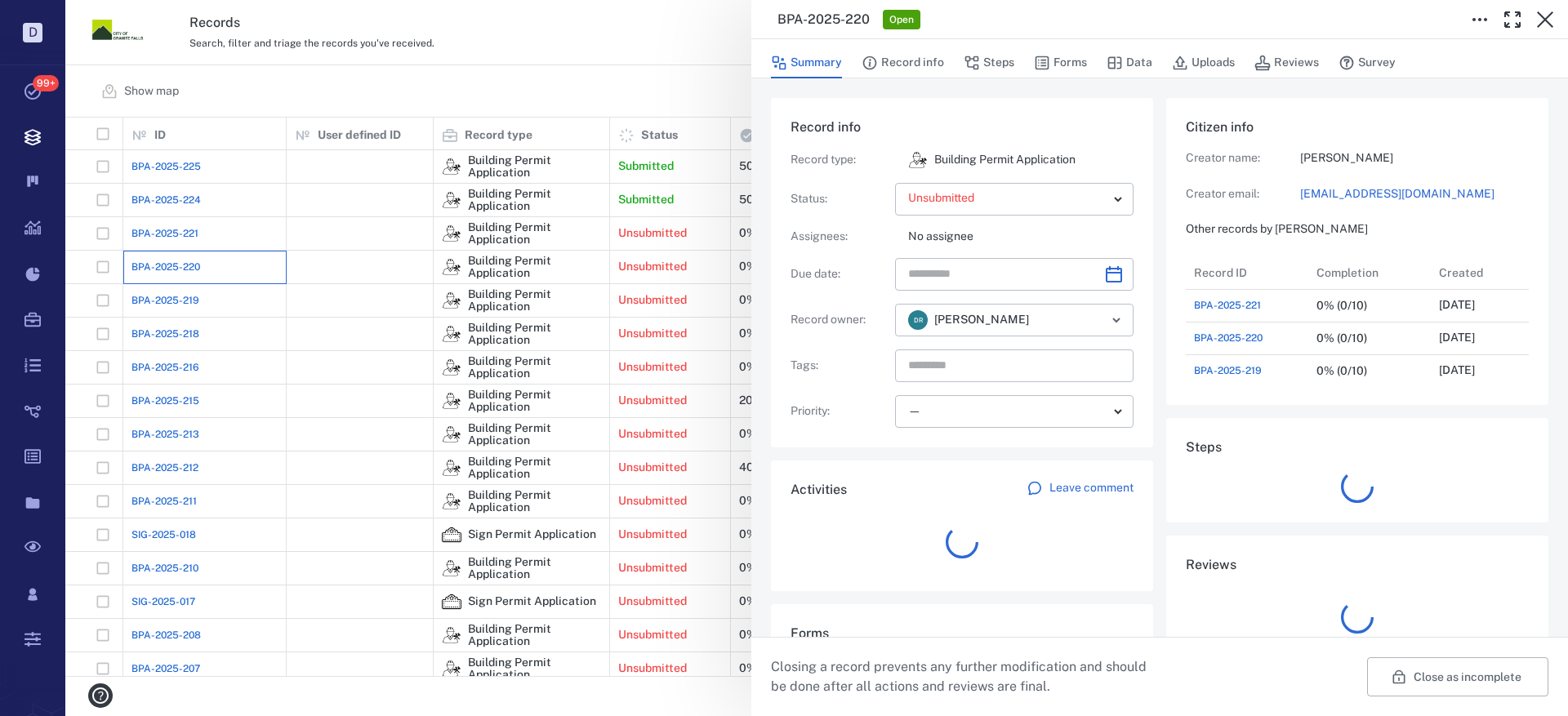
scroll to position [229, 312]
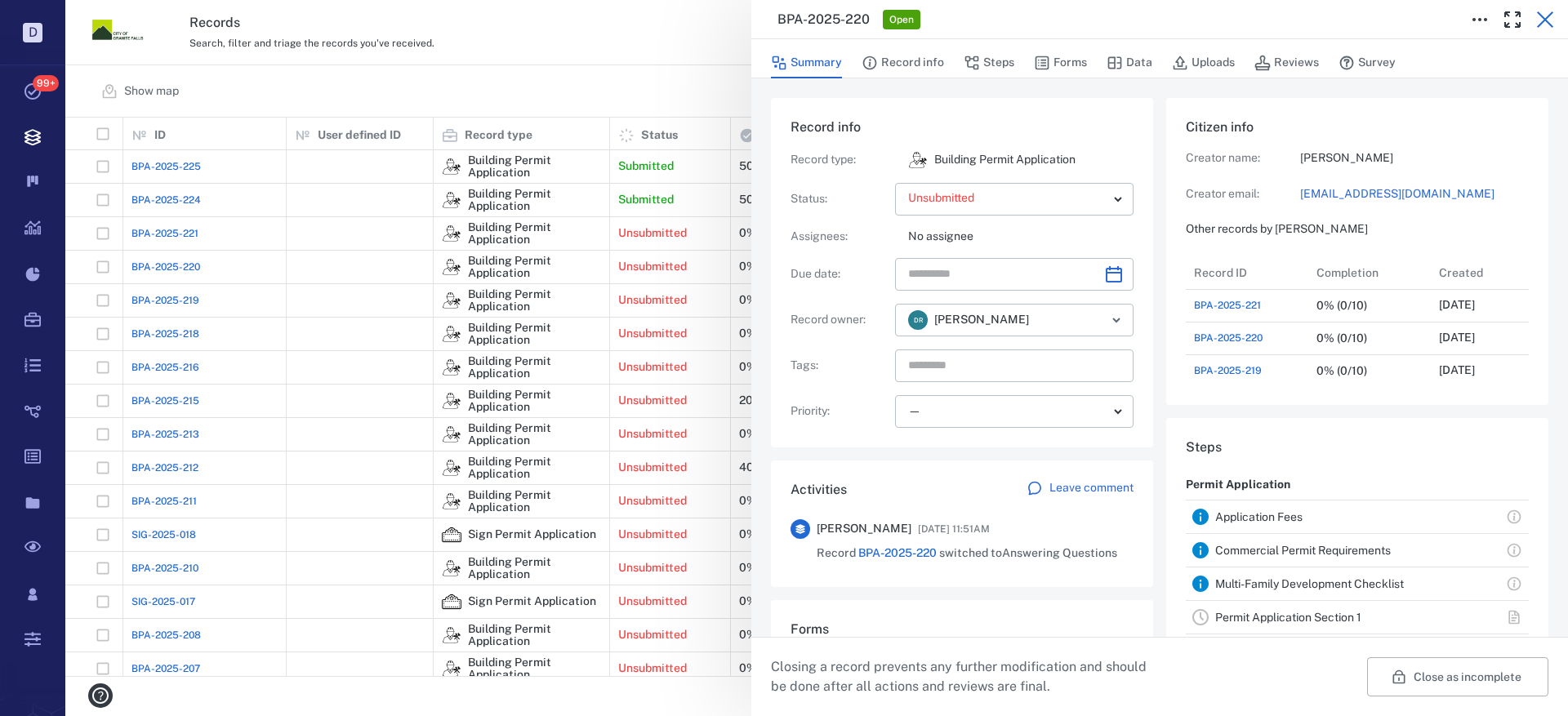
click at [1542, 20] on icon "button" at bounding box center [1545, 19] width 19 height 19
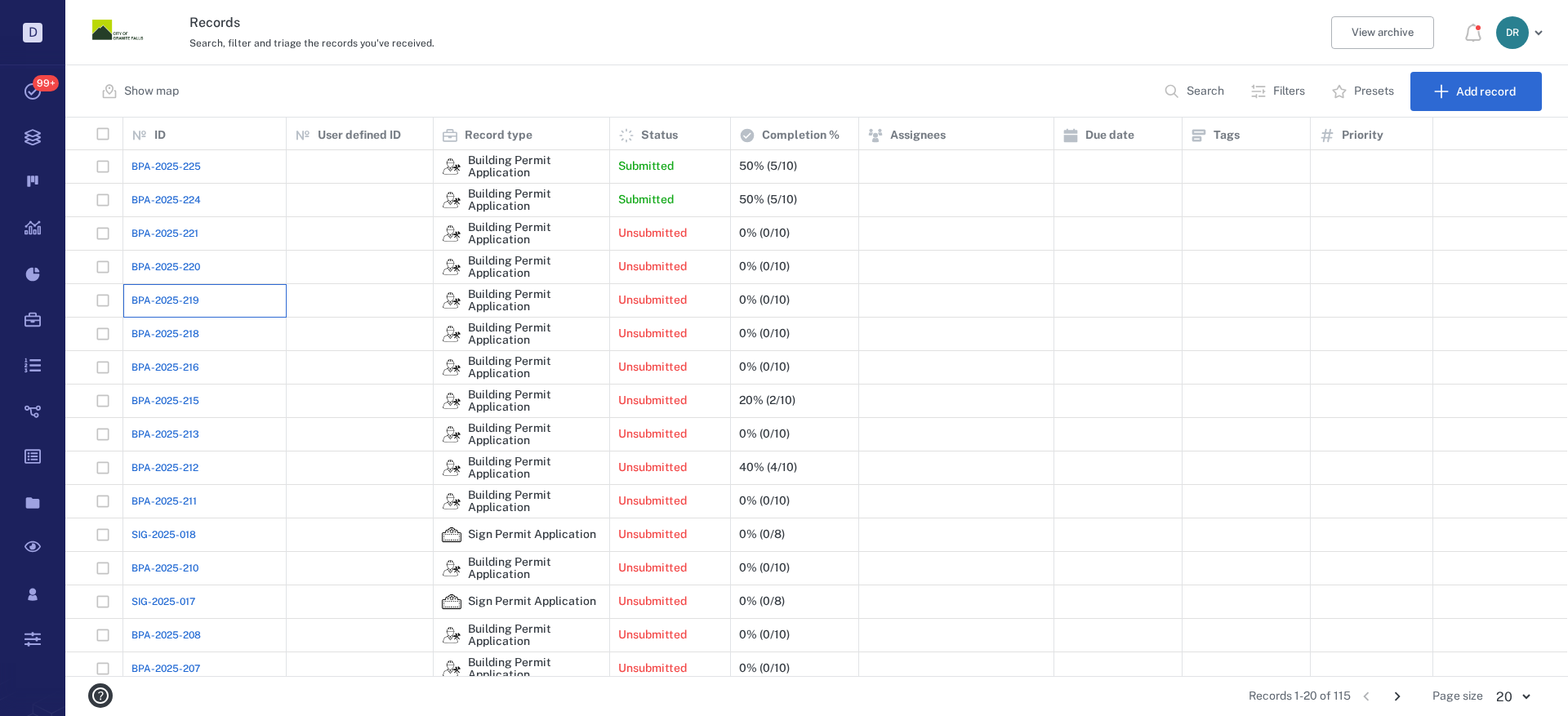
click at [144, 291] on div "BPA-2025-219" at bounding box center [205, 300] width 146 height 33
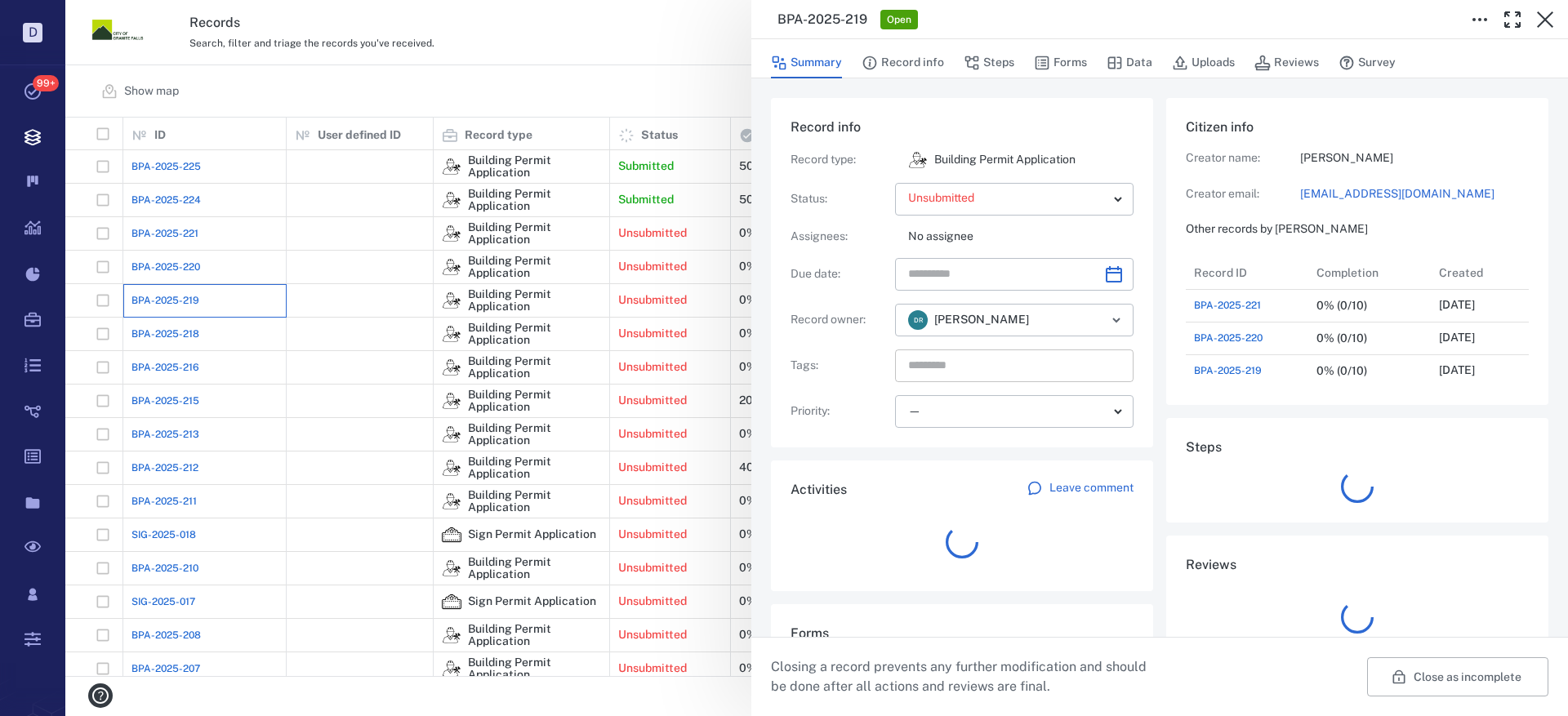
scroll to position [13, 13]
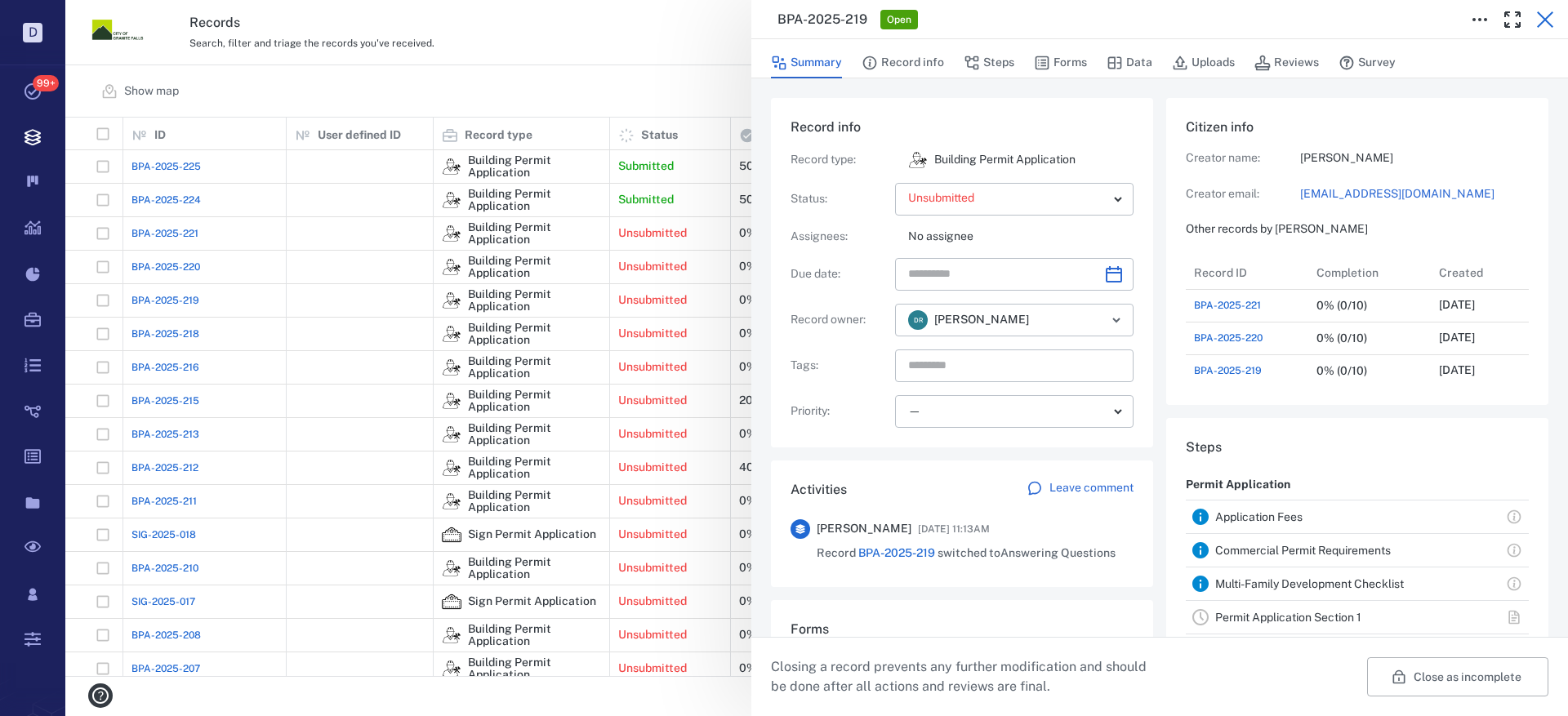
click at [1546, 14] on icon "button" at bounding box center [1545, 19] width 19 height 19
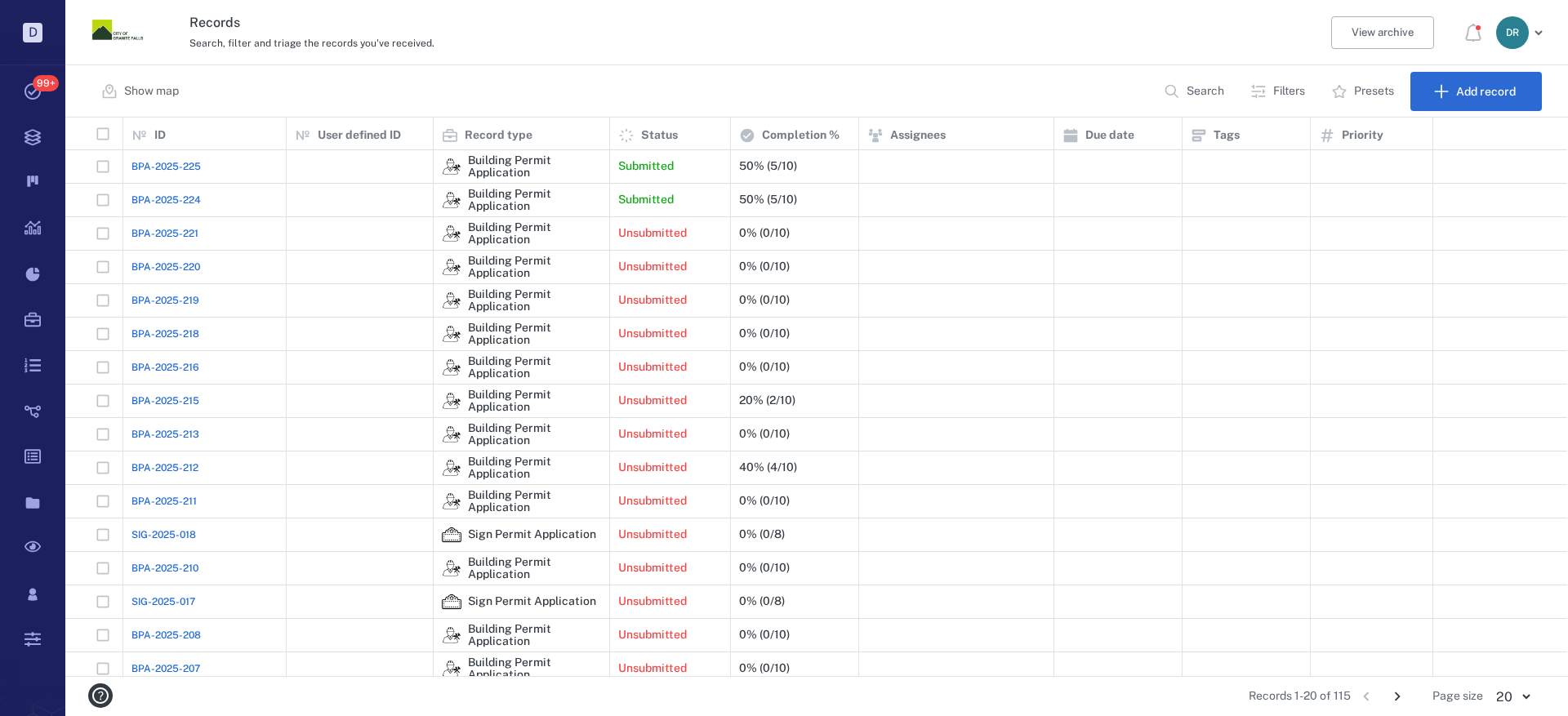
click at [173, 329] on span "BPA-2025-218" at bounding box center [165, 335] width 68 height 15
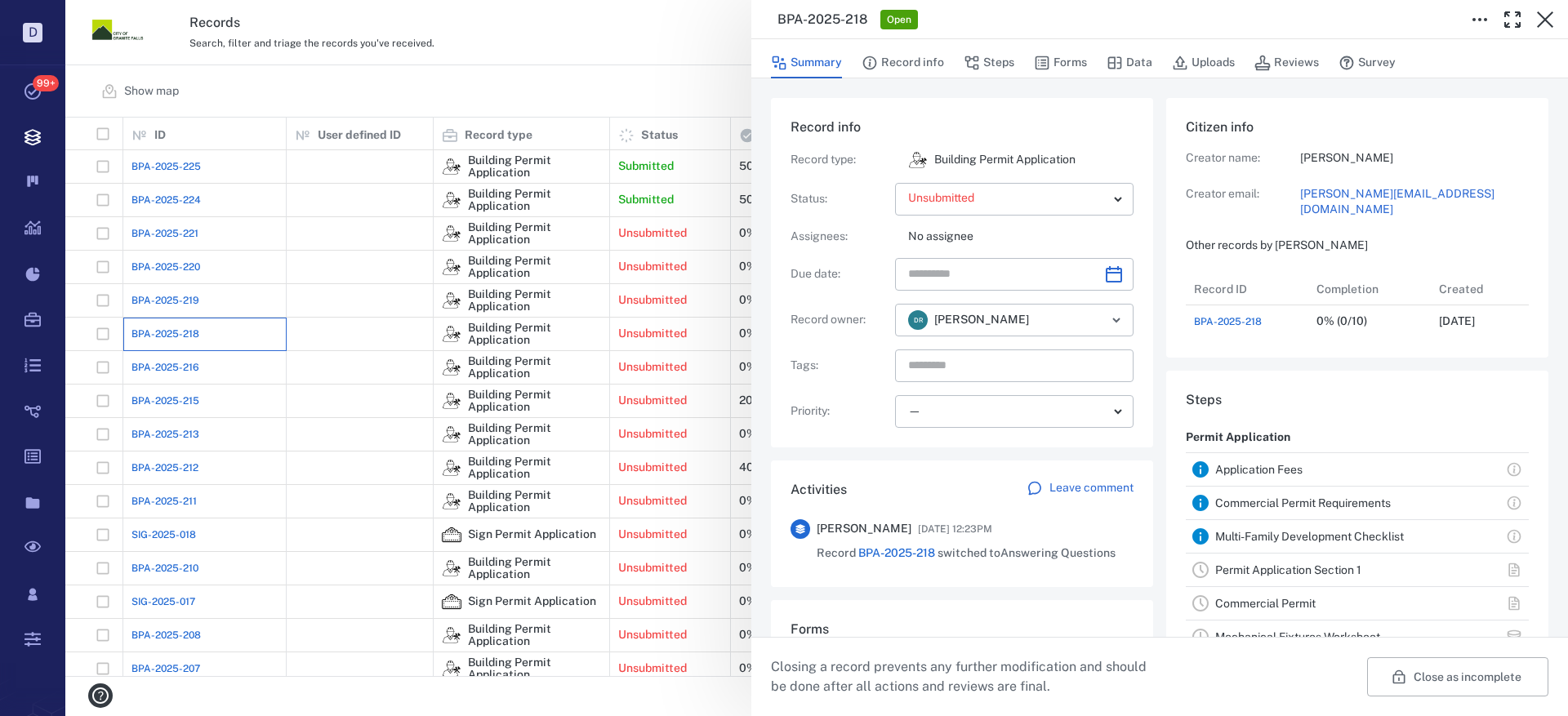
scroll to position [65, 325]
click at [1546, 15] on icon "button" at bounding box center [1545, 19] width 19 height 19
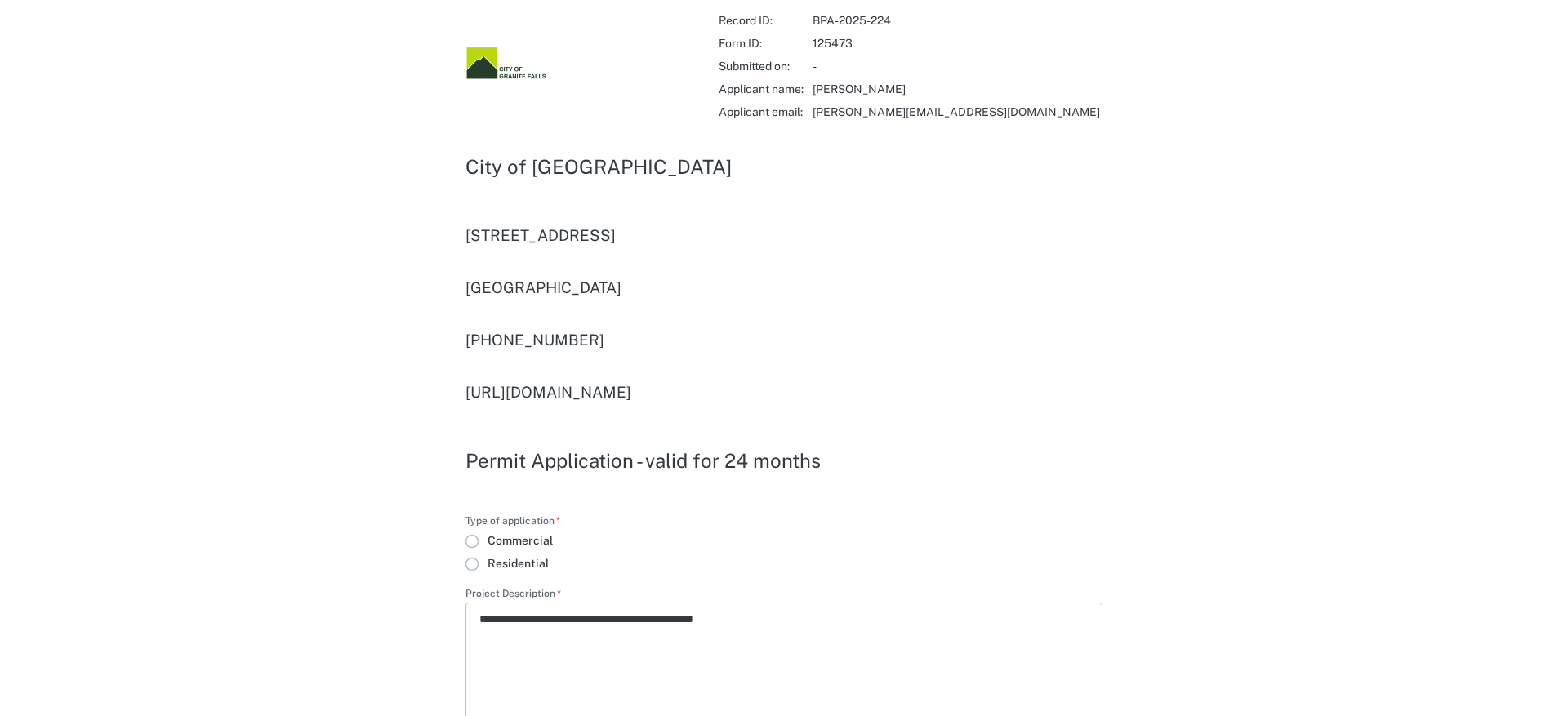
type input "**********"
